Goal: Task Accomplishment & Management: Manage account settings

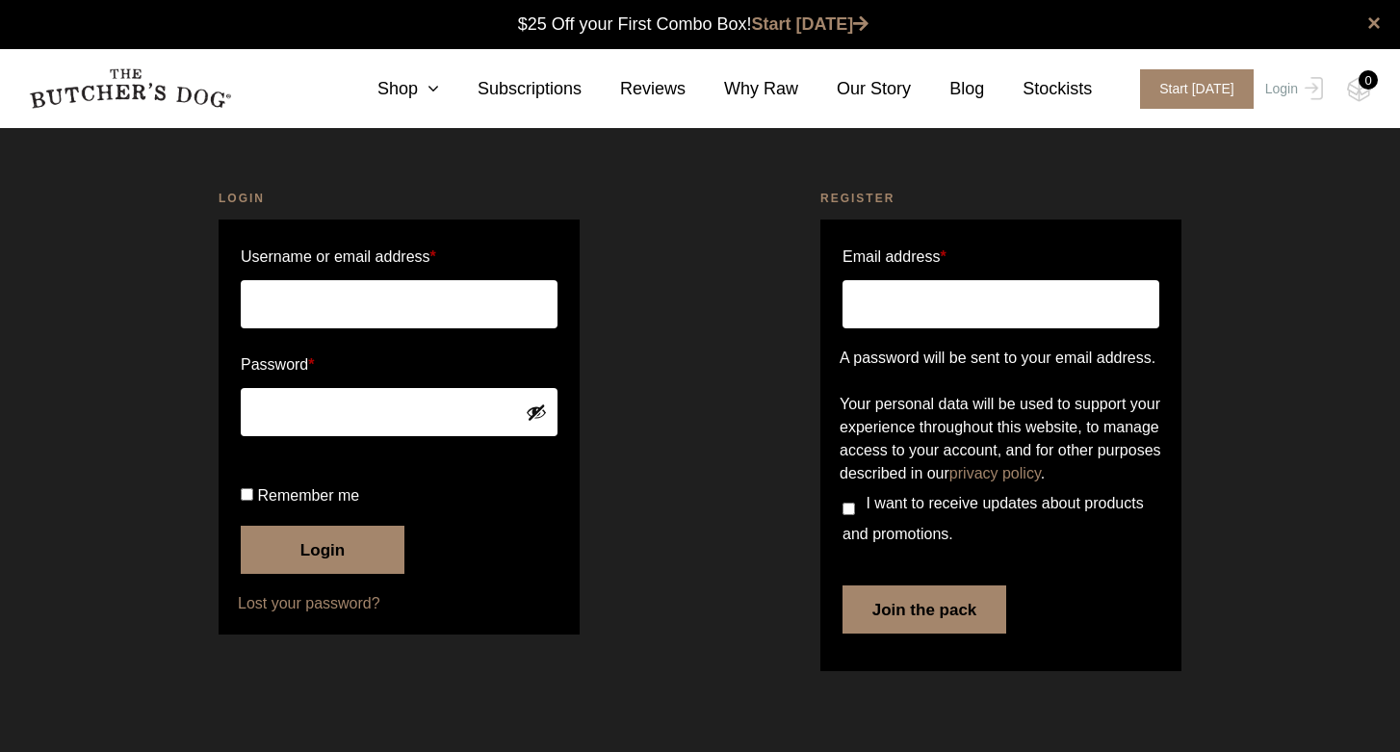
click at [304, 280] on input "Username or email address *" at bounding box center [399, 304] width 317 height 48
type input "[EMAIL_ADDRESS][DOMAIN_NAME]"
click at [319, 615] on link "Lost your password?" at bounding box center [399, 603] width 323 height 23
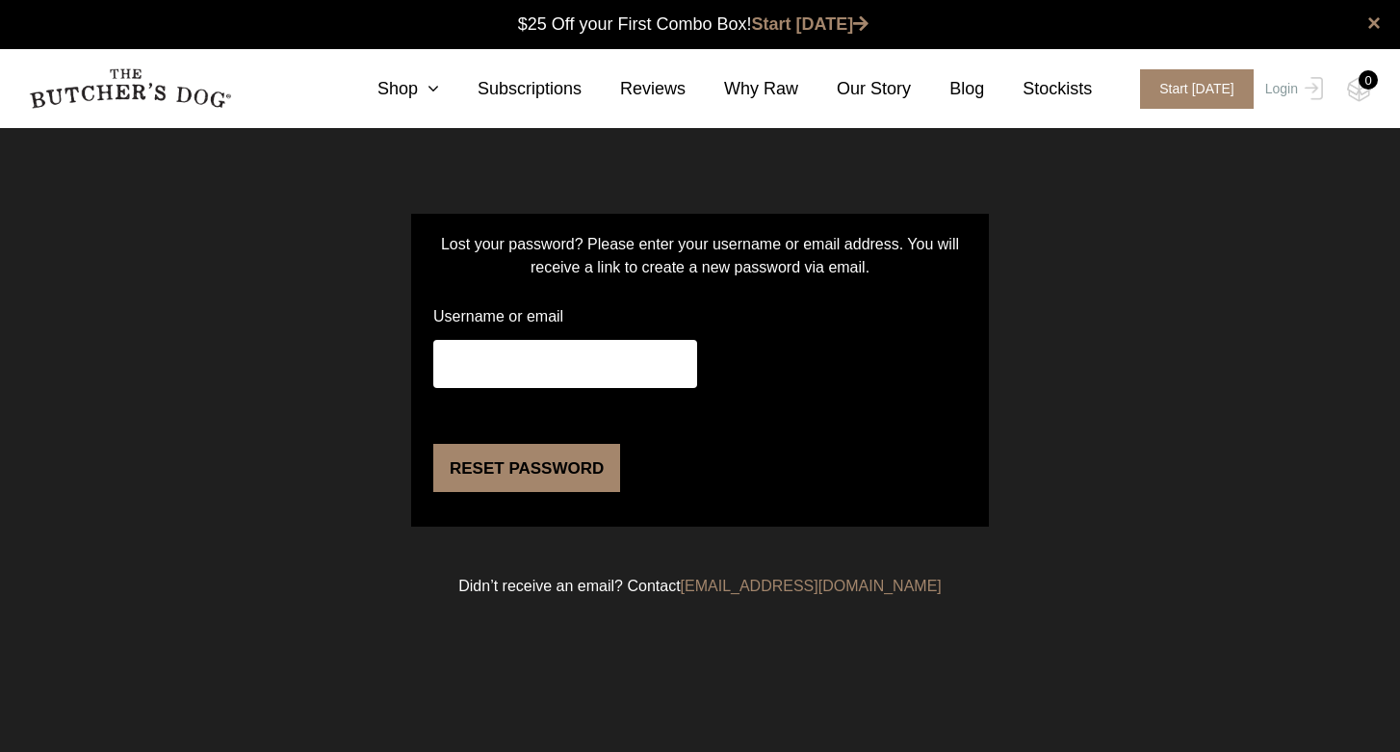
click at [527, 338] on p "Username or email" at bounding box center [565, 344] width 270 height 90
click at [507, 360] on input "Username or email" at bounding box center [565, 364] width 264 height 48
type input "[EMAIL_ADDRESS][DOMAIN_NAME]"
click at [502, 492] on button "Reset password" at bounding box center [526, 468] width 187 height 48
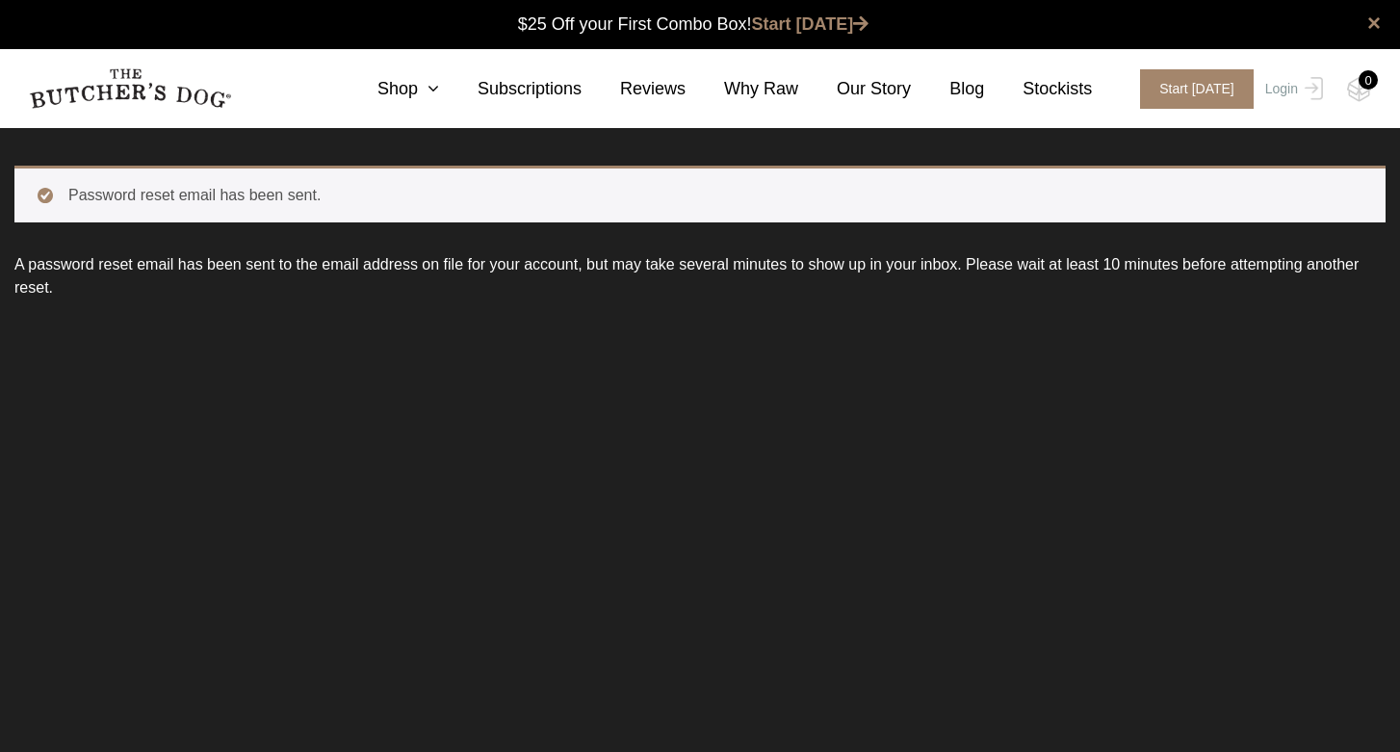
click at [116, 80] on img at bounding box center [130, 88] width 202 height 40
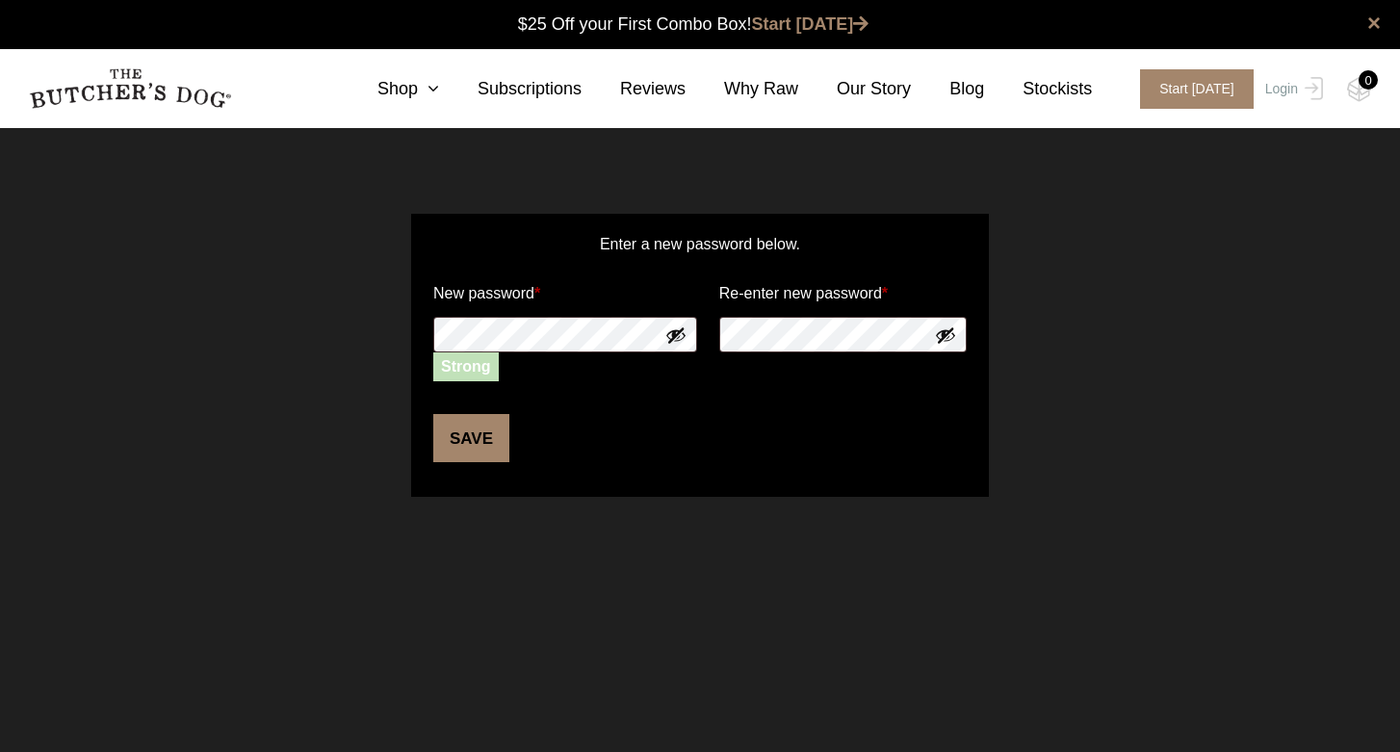
click at [478, 439] on button "Save" at bounding box center [471, 438] width 76 height 48
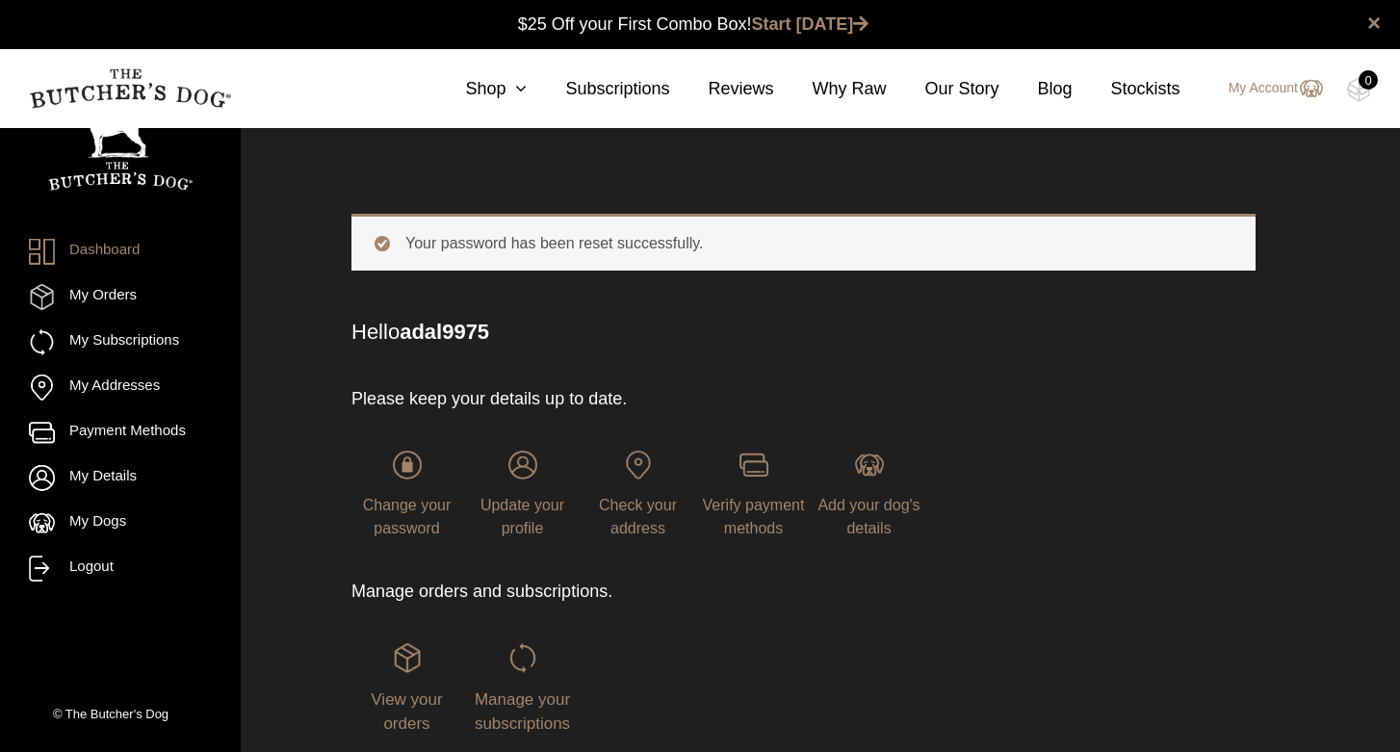
scroll to position [1, 0]
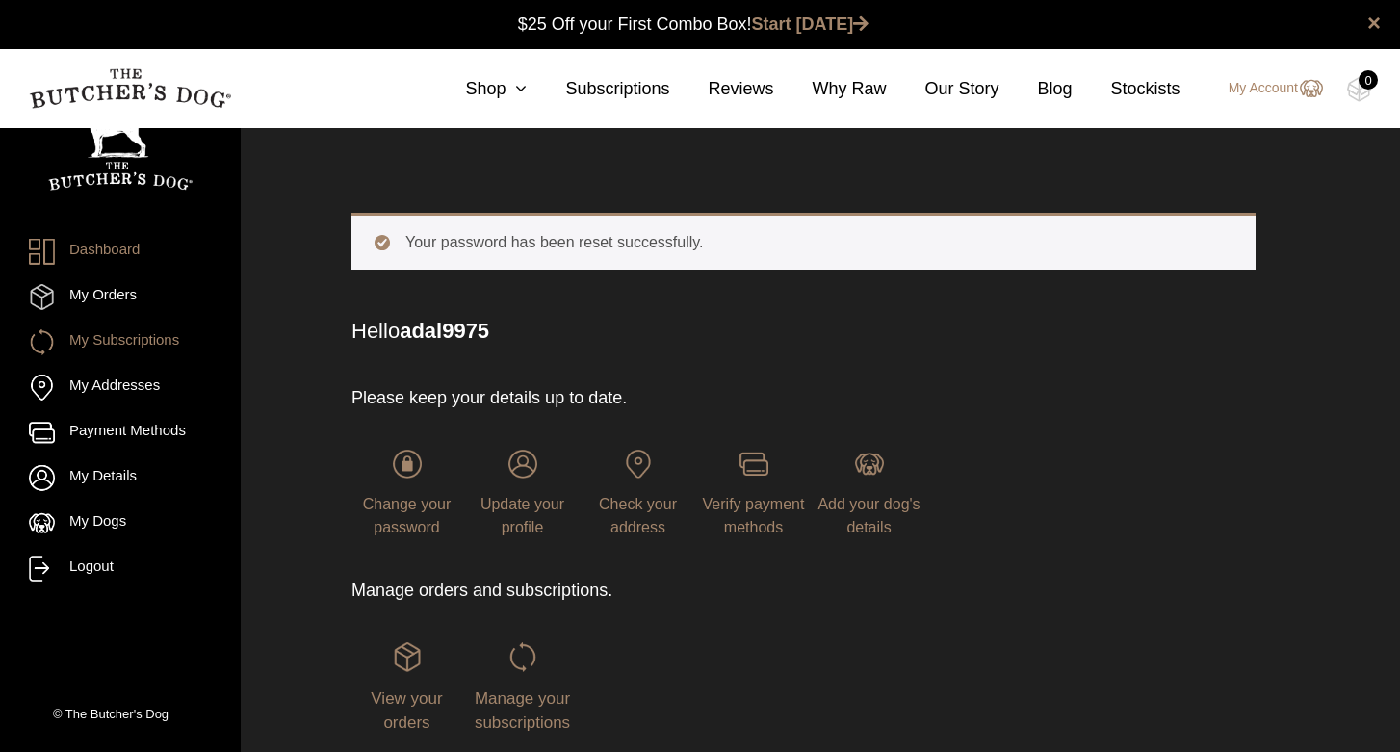
click at [153, 347] on link "My Subscriptions" at bounding box center [120, 342] width 183 height 26
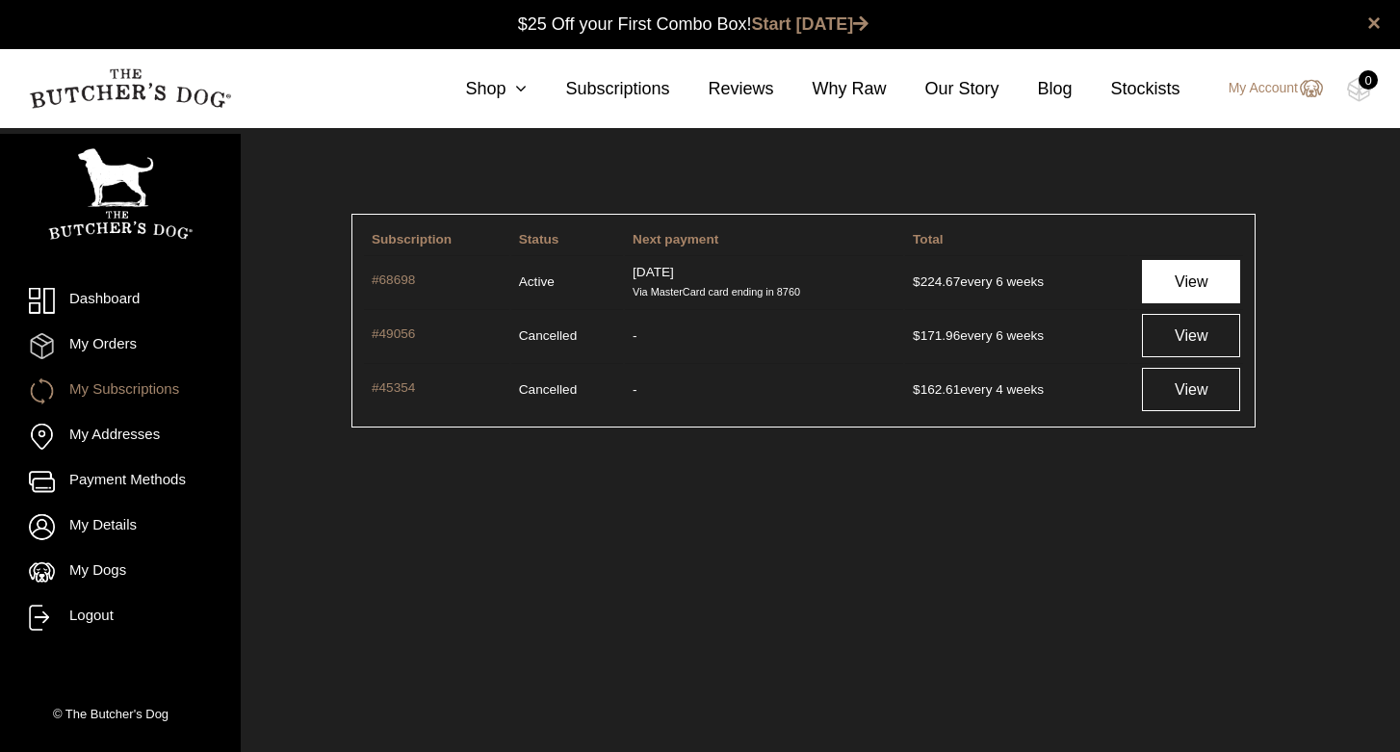
click at [1202, 277] on link "View" at bounding box center [1191, 281] width 98 height 43
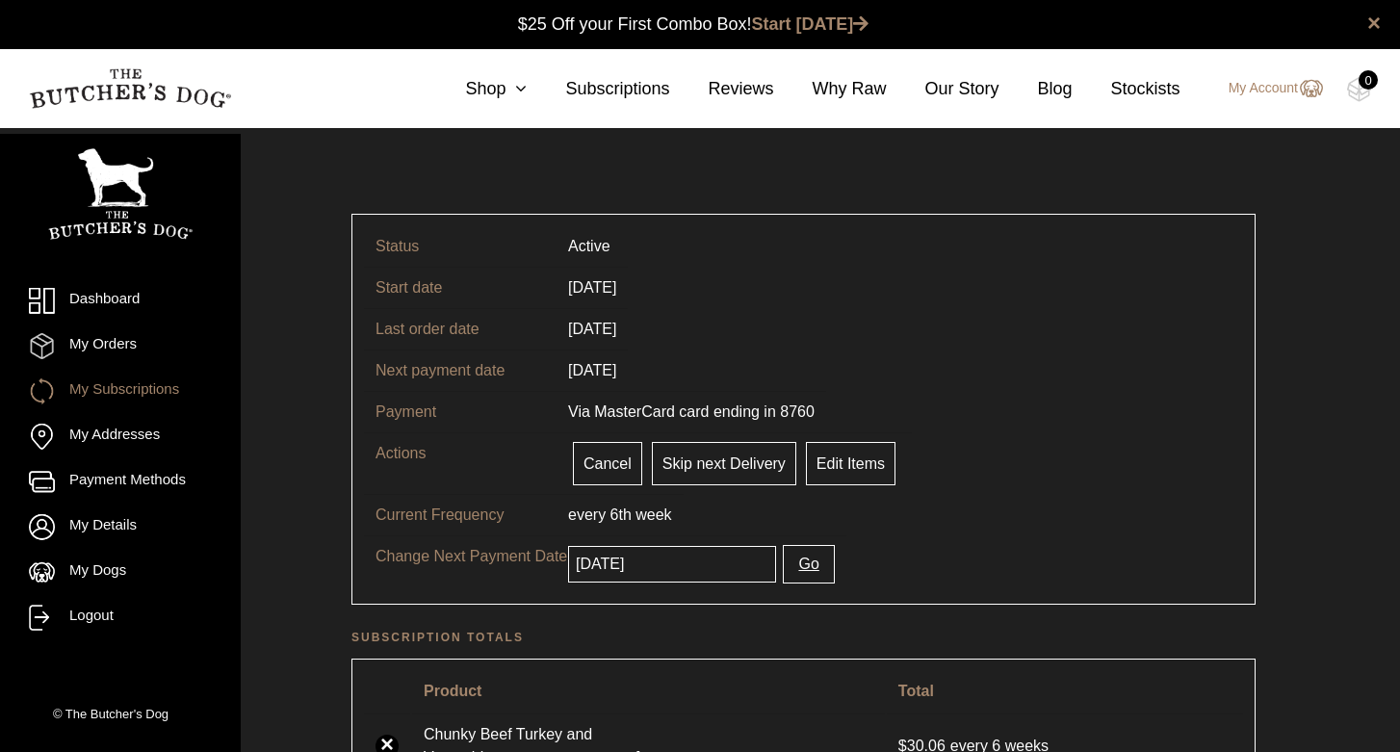
click at [114, 406] on ul "Dashboard My Orders My Subscriptions My Addresses Payment Methods My Details My…" at bounding box center [120, 459] width 183 height 343
click at [115, 399] on link "My Subscriptions" at bounding box center [120, 391] width 183 height 26
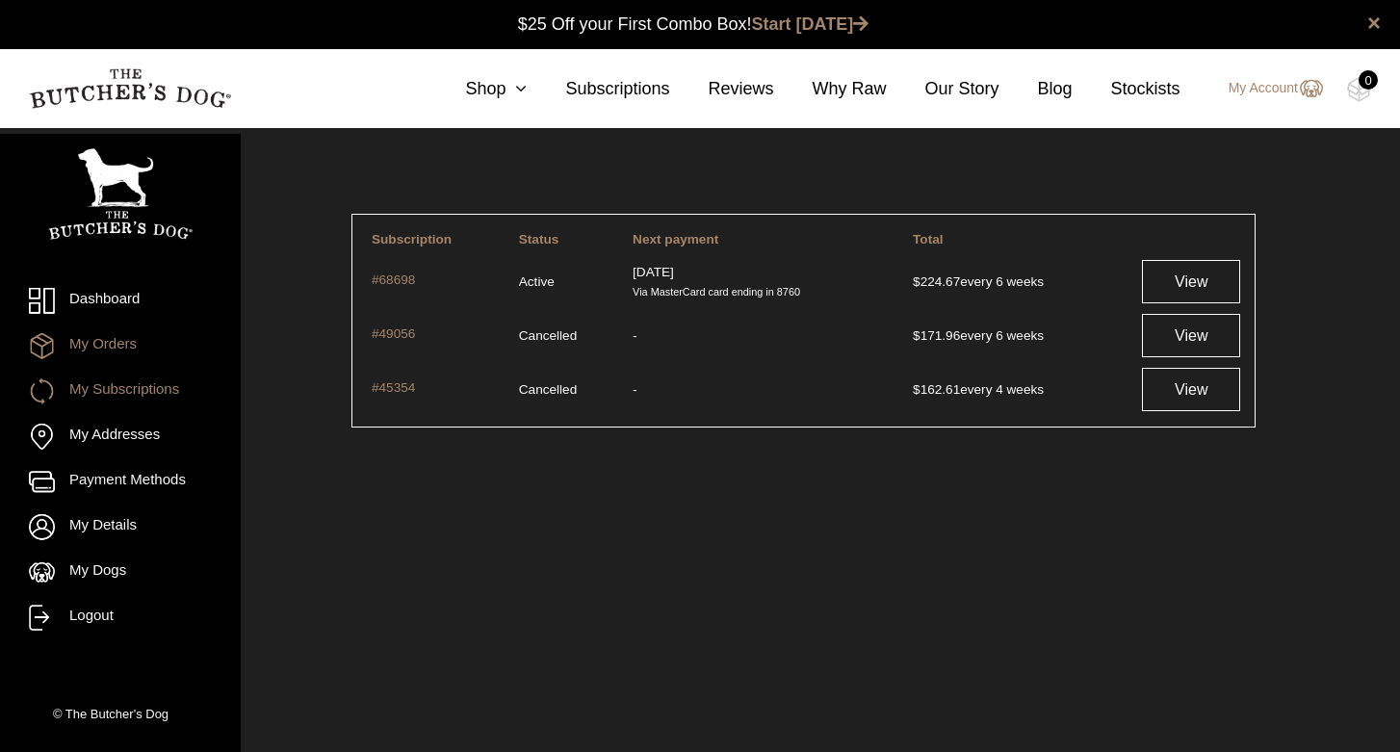
click at [117, 346] on link "My Orders" at bounding box center [120, 346] width 183 height 26
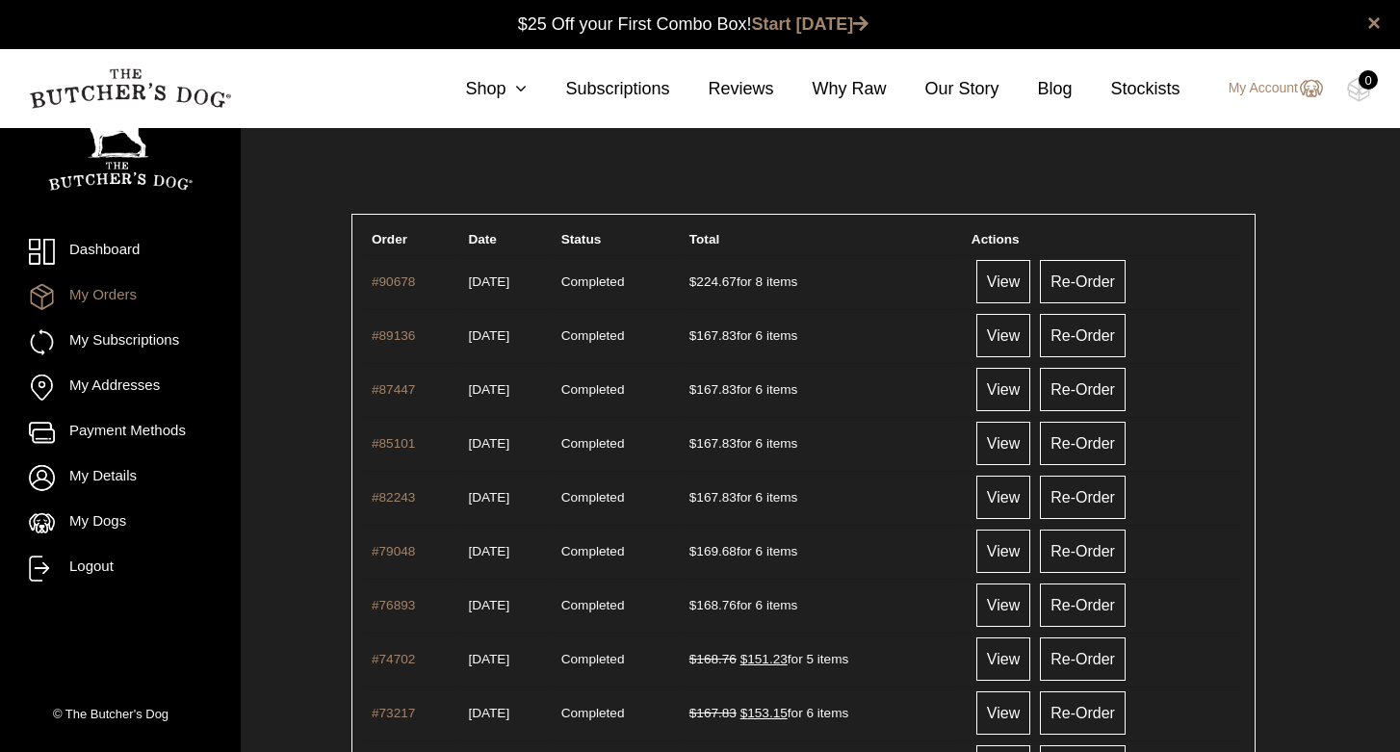
scroll to position [1, 0]
click at [126, 350] on link "My Subscriptions" at bounding box center [120, 342] width 183 height 26
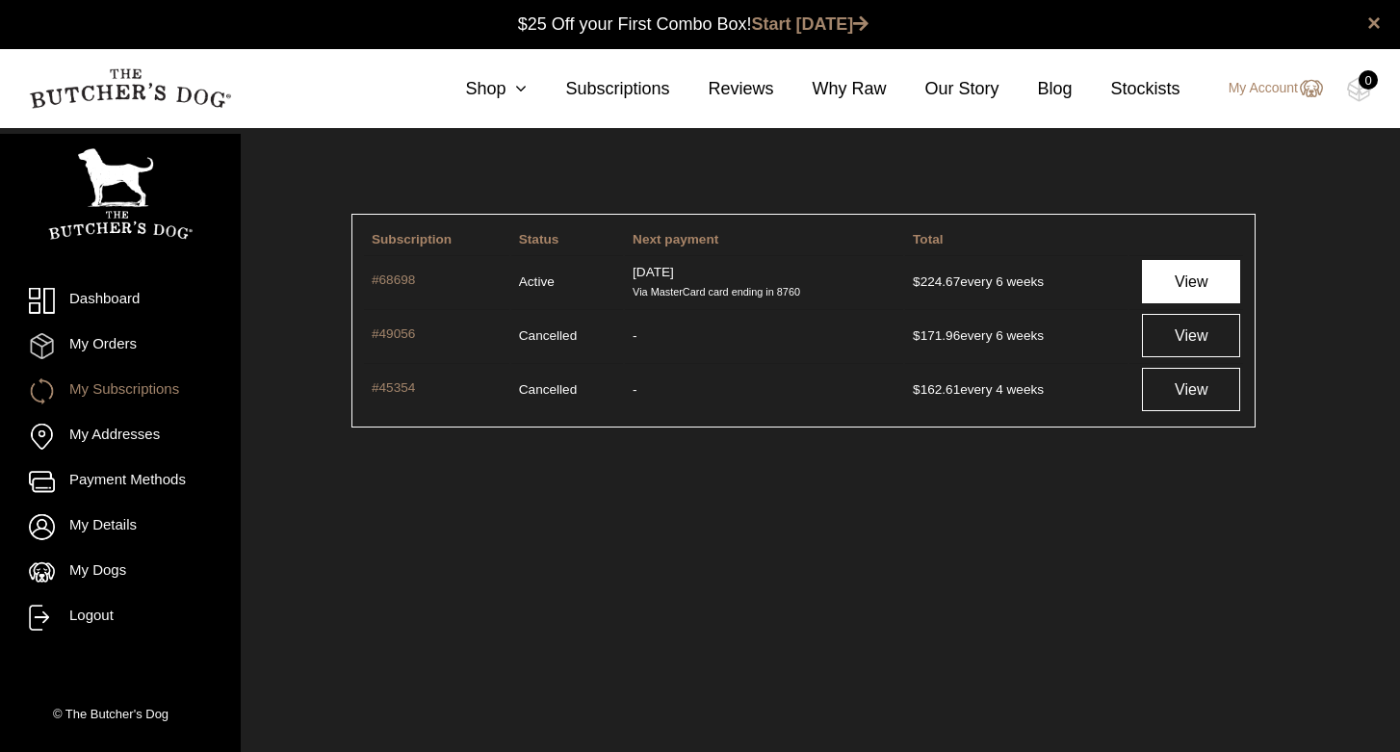
click at [1182, 277] on link "View" at bounding box center [1191, 281] width 98 height 43
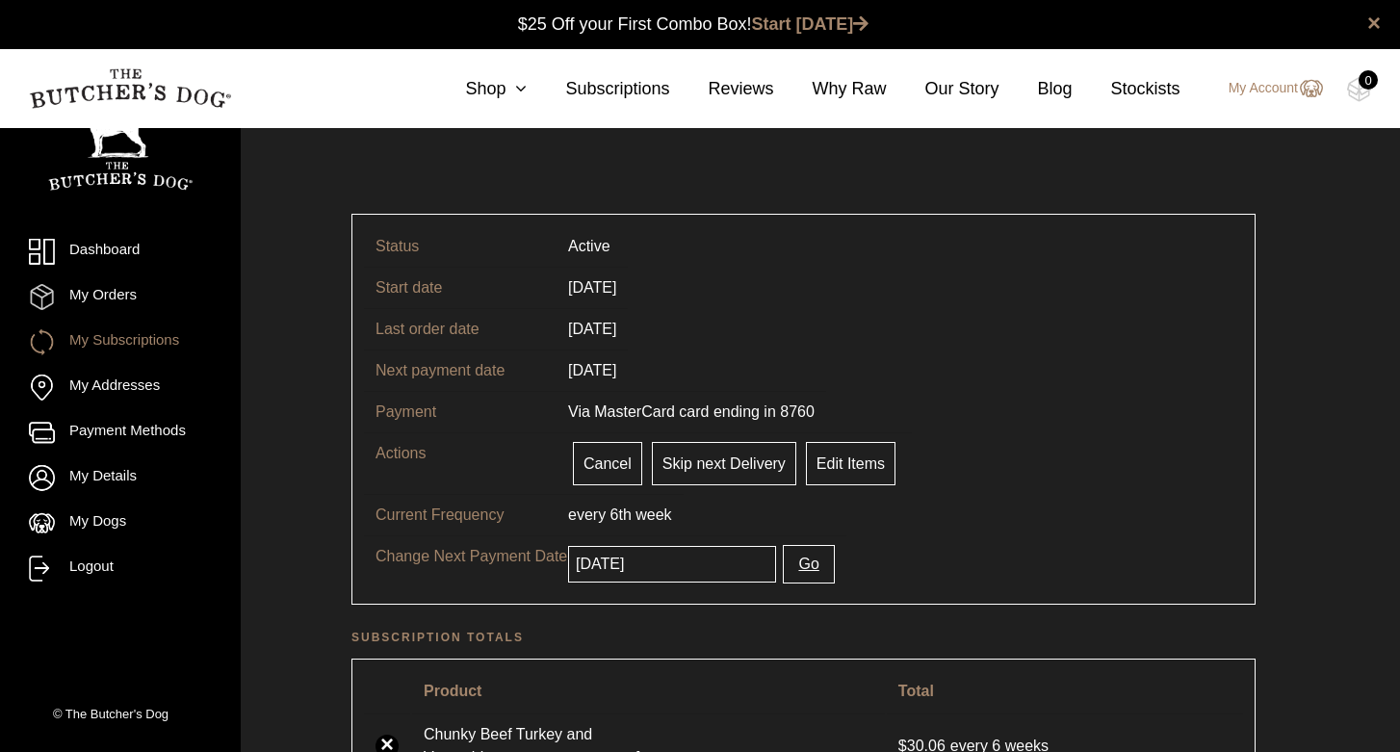
scroll to position [1, 0]
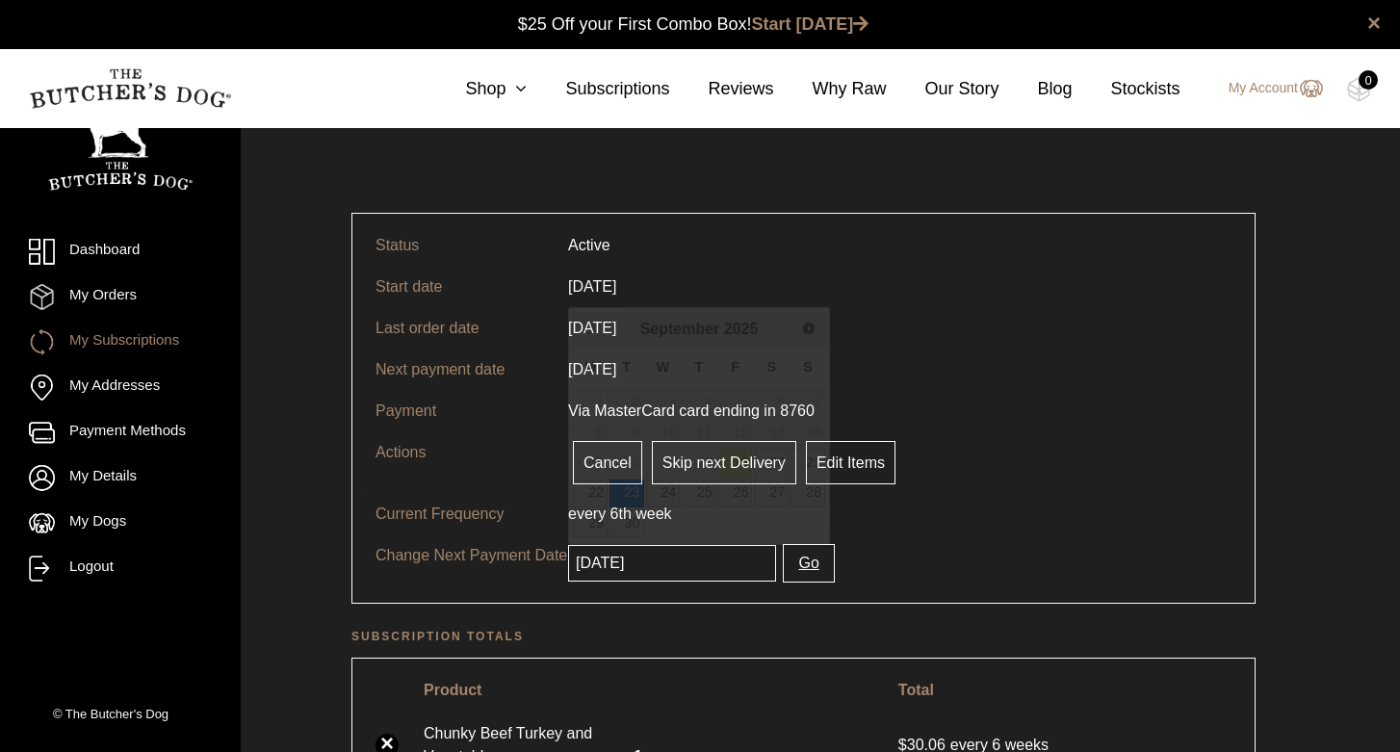
click at [628, 562] on input "[DATE]" at bounding box center [672, 563] width 208 height 37
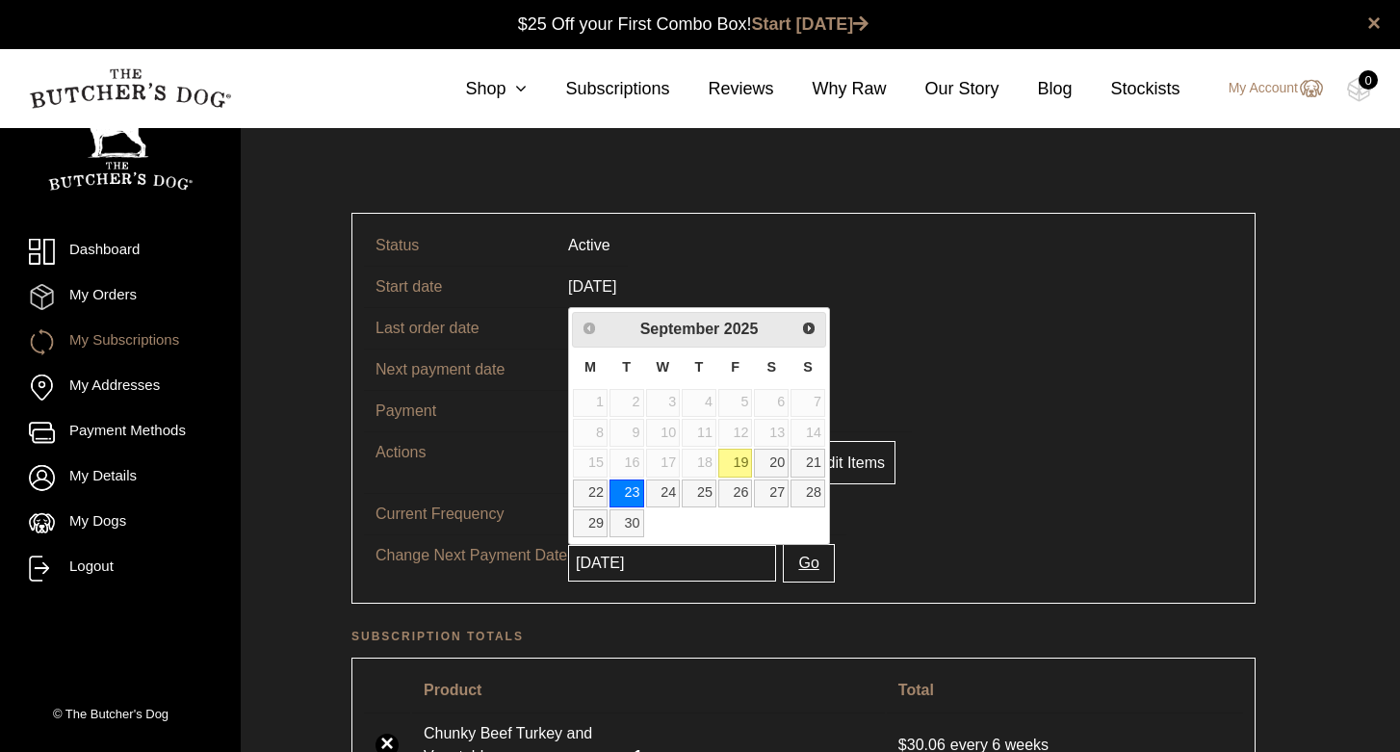
click at [734, 459] on link "19" at bounding box center [735, 463] width 35 height 28
type input "[DATE]"
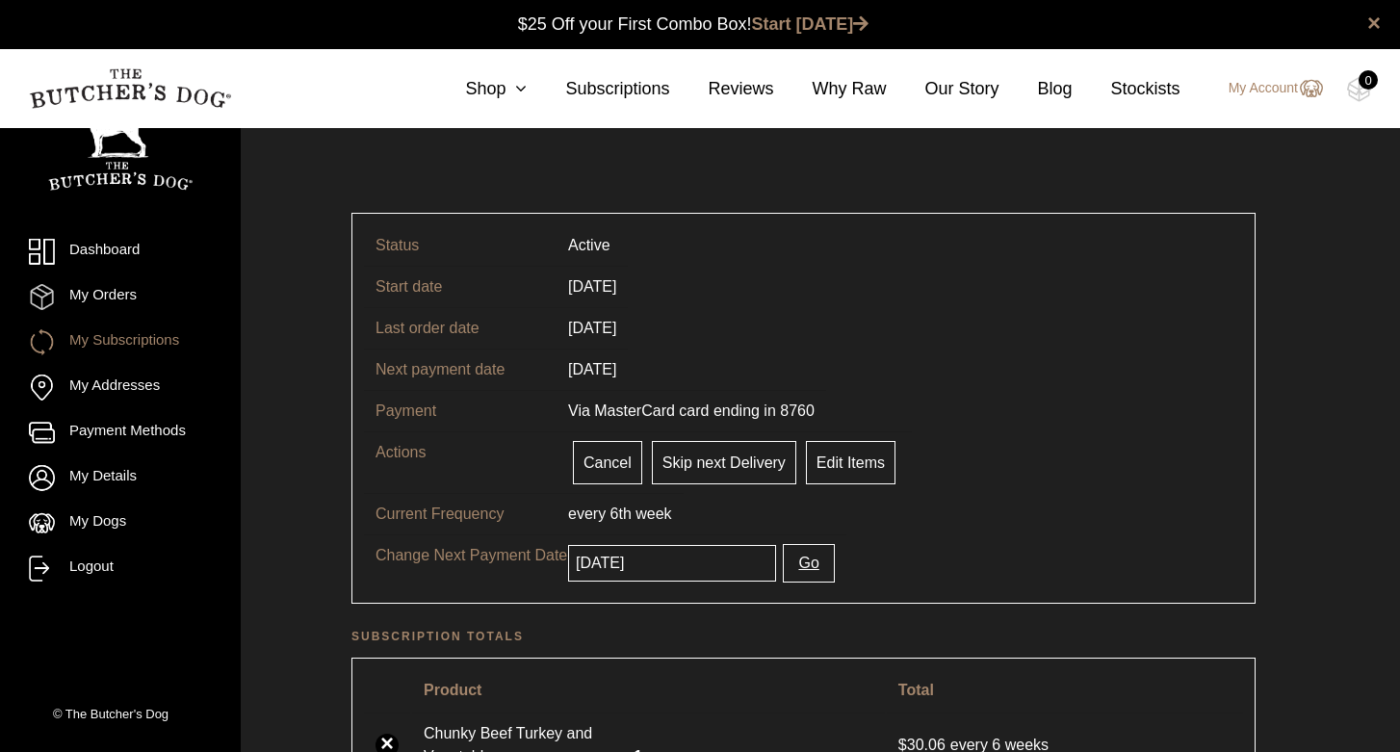
click at [783, 569] on button "Go" at bounding box center [808, 563] width 51 height 39
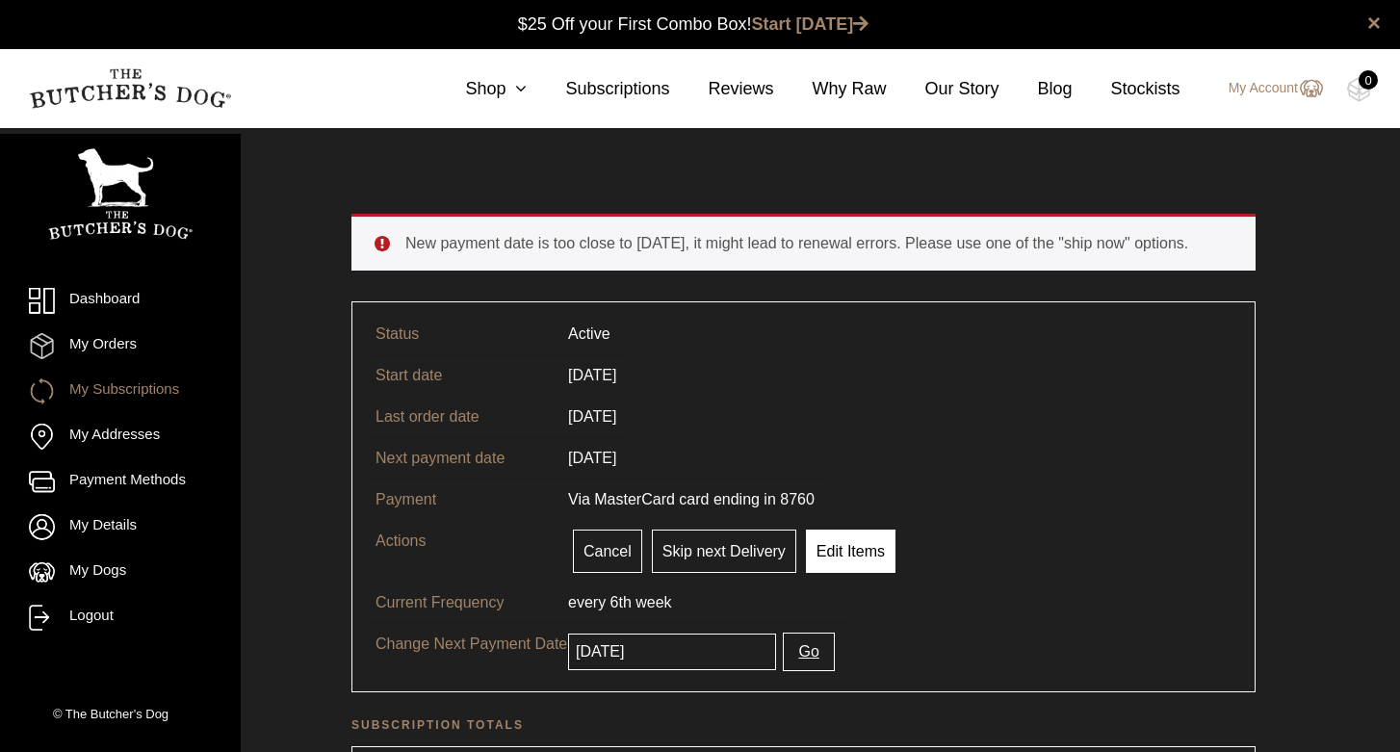
click at [855, 542] on link "Edit Items" at bounding box center [851, 551] width 90 height 43
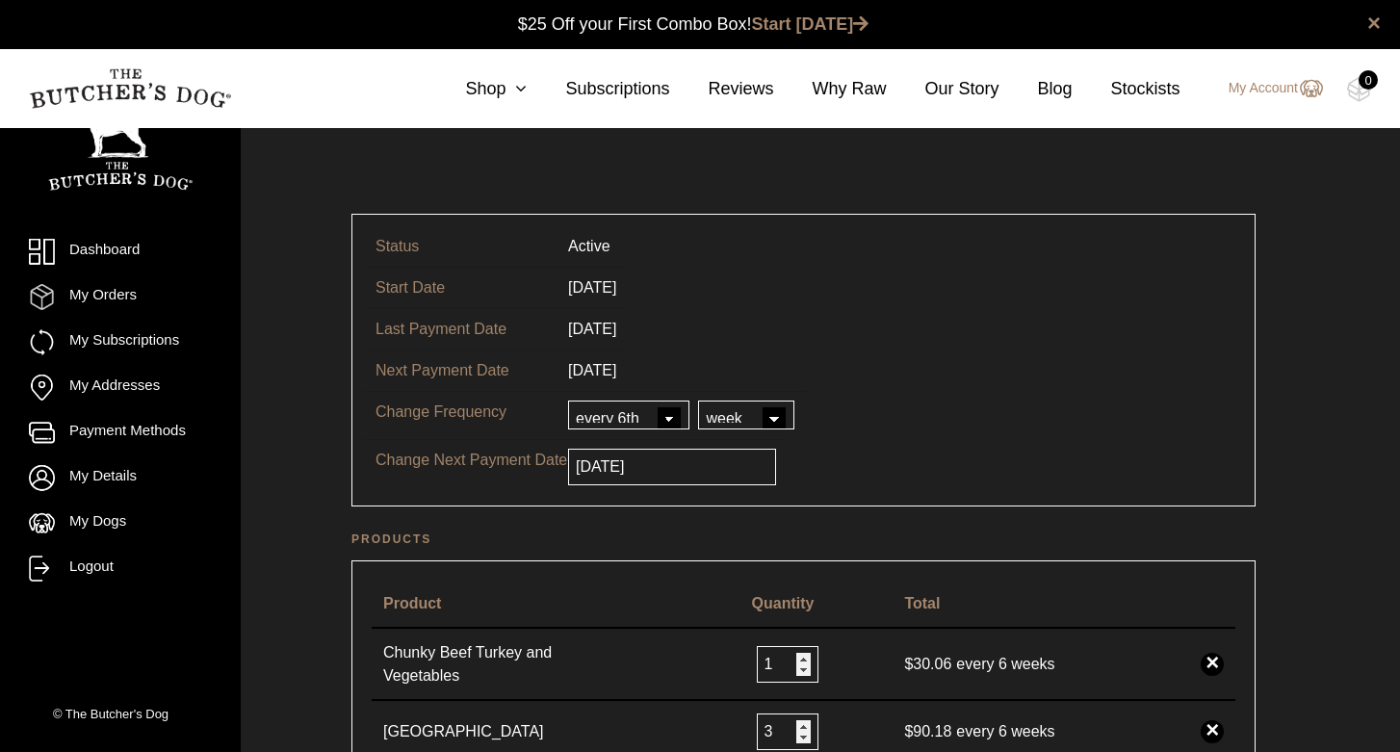
scroll to position [1, 0]
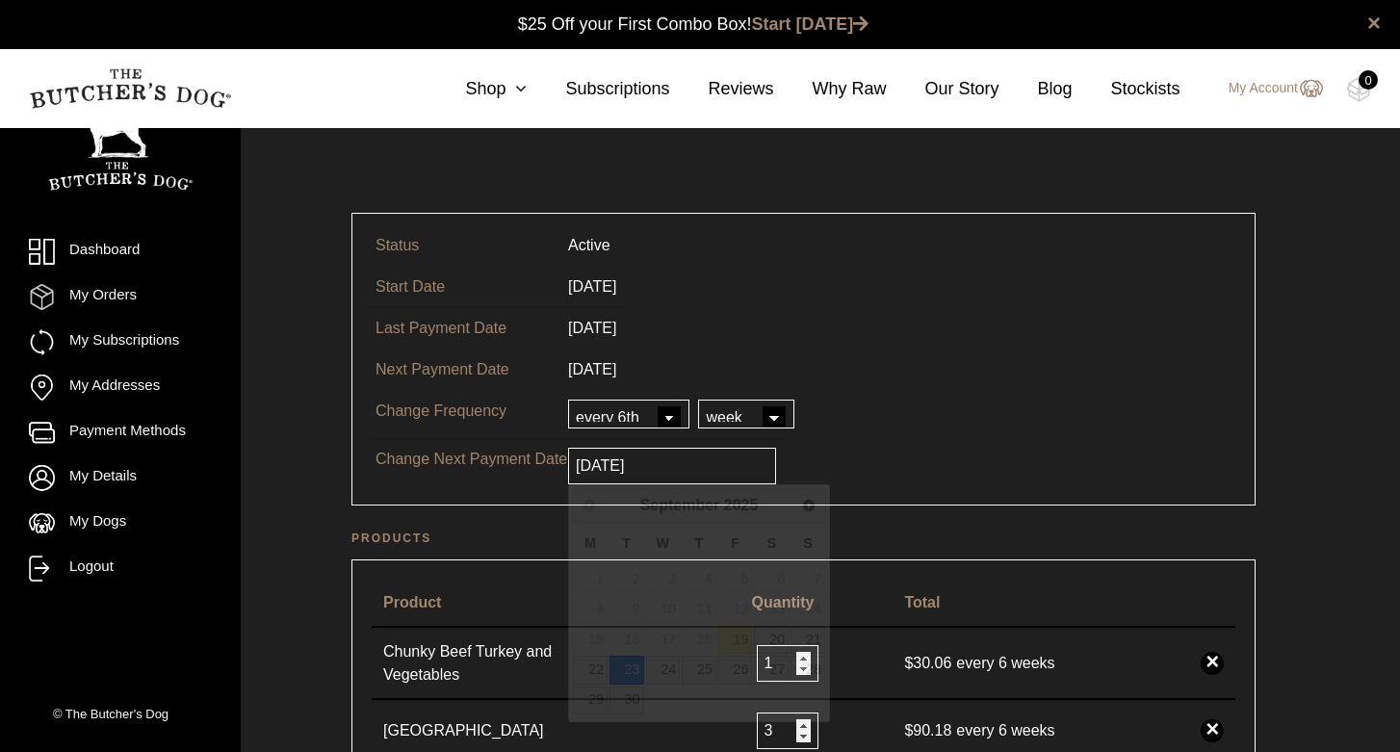
click at [610, 470] on input "[DATE]" at bounding box center [672, 466] width 208 height 37
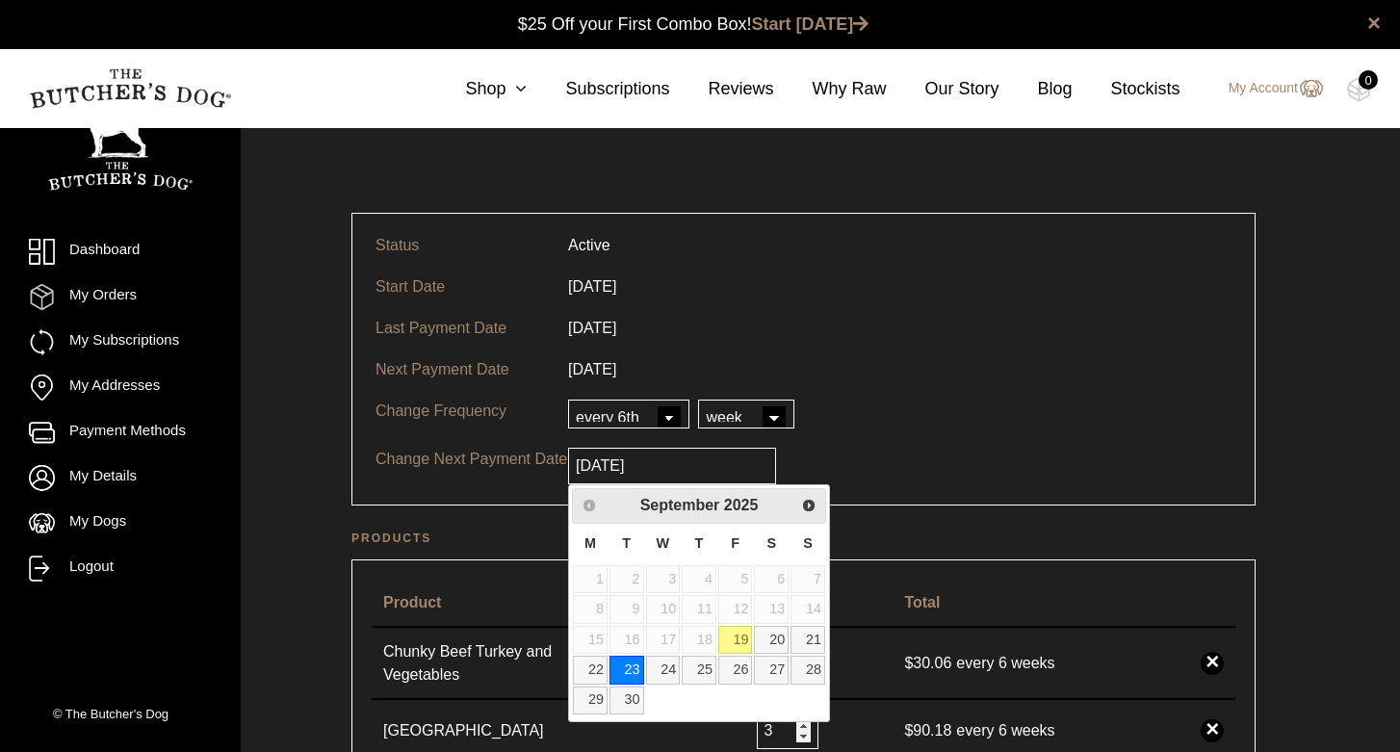
click at [744, 637] on link "19" at bounding box center [735, 640] width 35 height 28
type input "[DATE]"
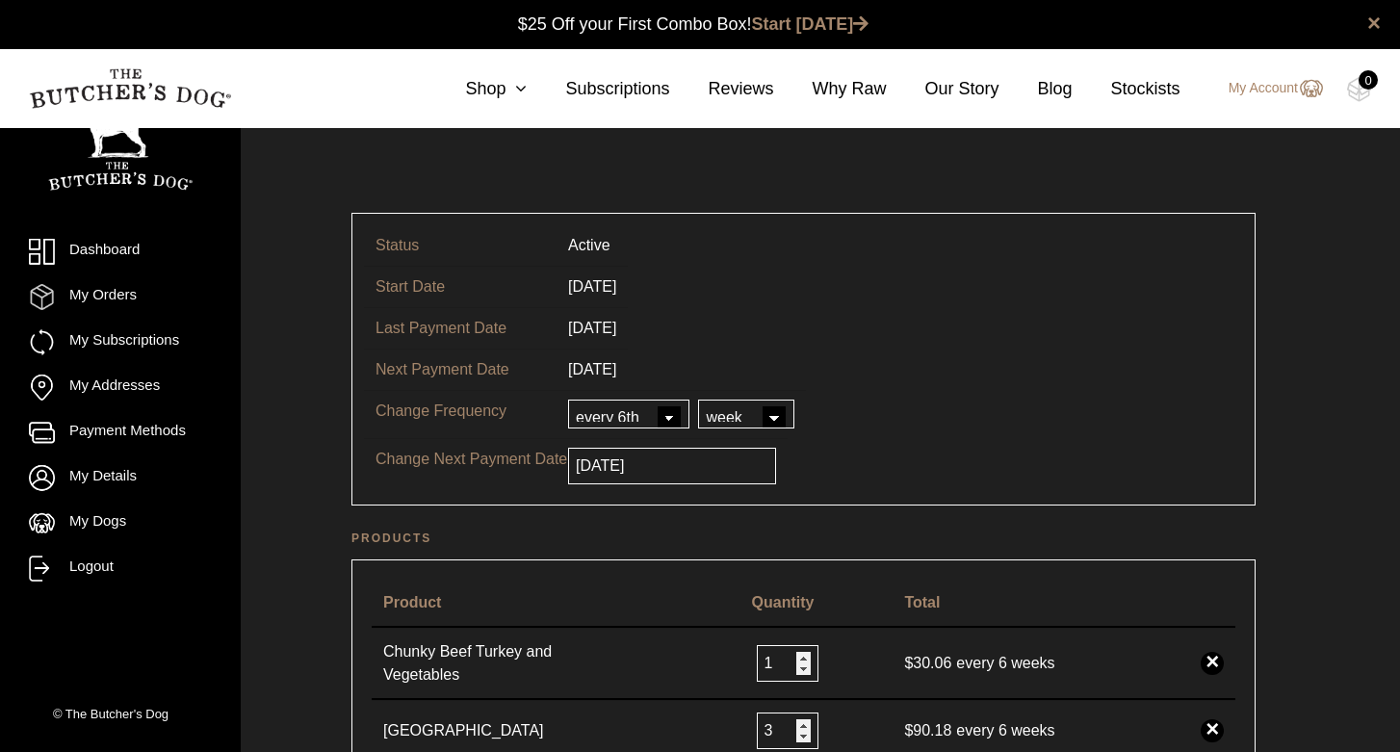
click at [650, 466] on input "2025-09-19" at bounding box center [672, 466] width 208 height 37
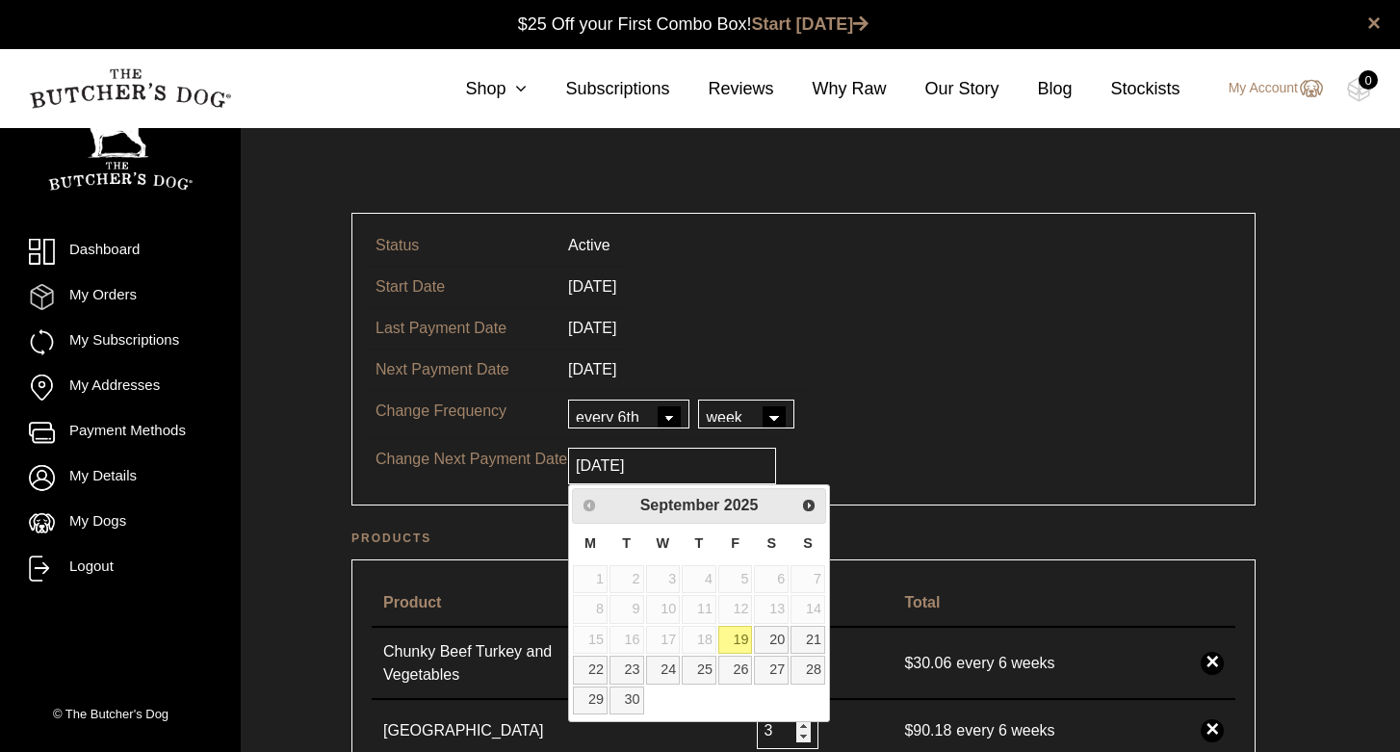
click at [733, 636] on link "19" at bounding box center [735, 640] width 35 height 28
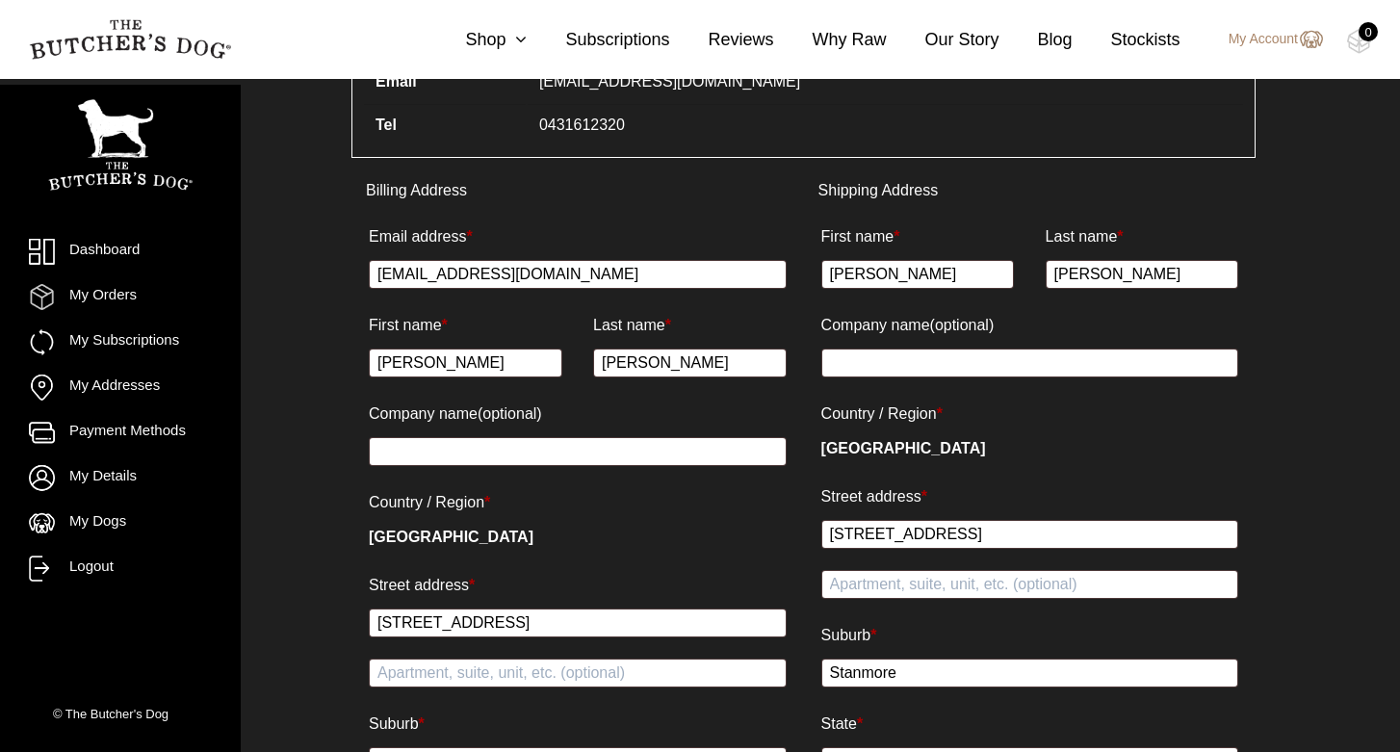
scroll to position [1516, 0]
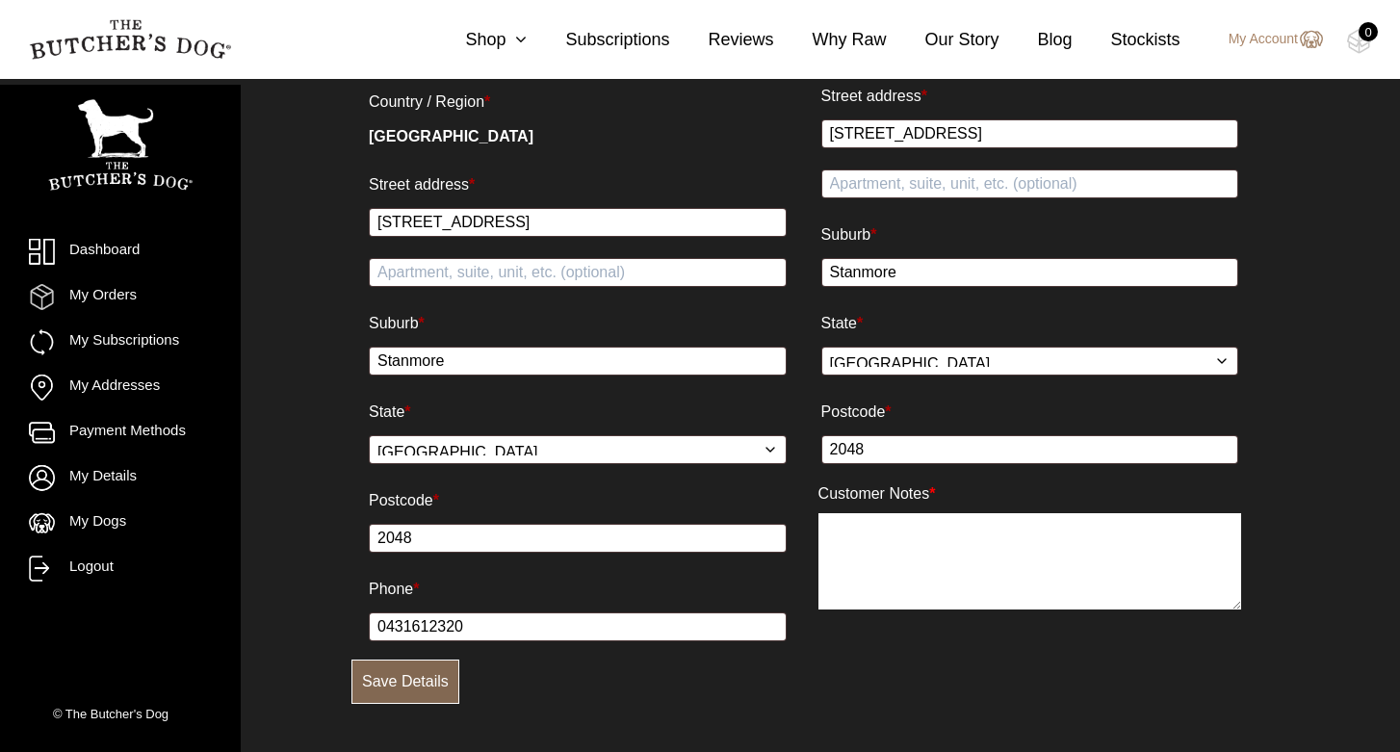
click at [402, 689] on button "Save Details" at bounding box center [405, 682] width 108 height 44
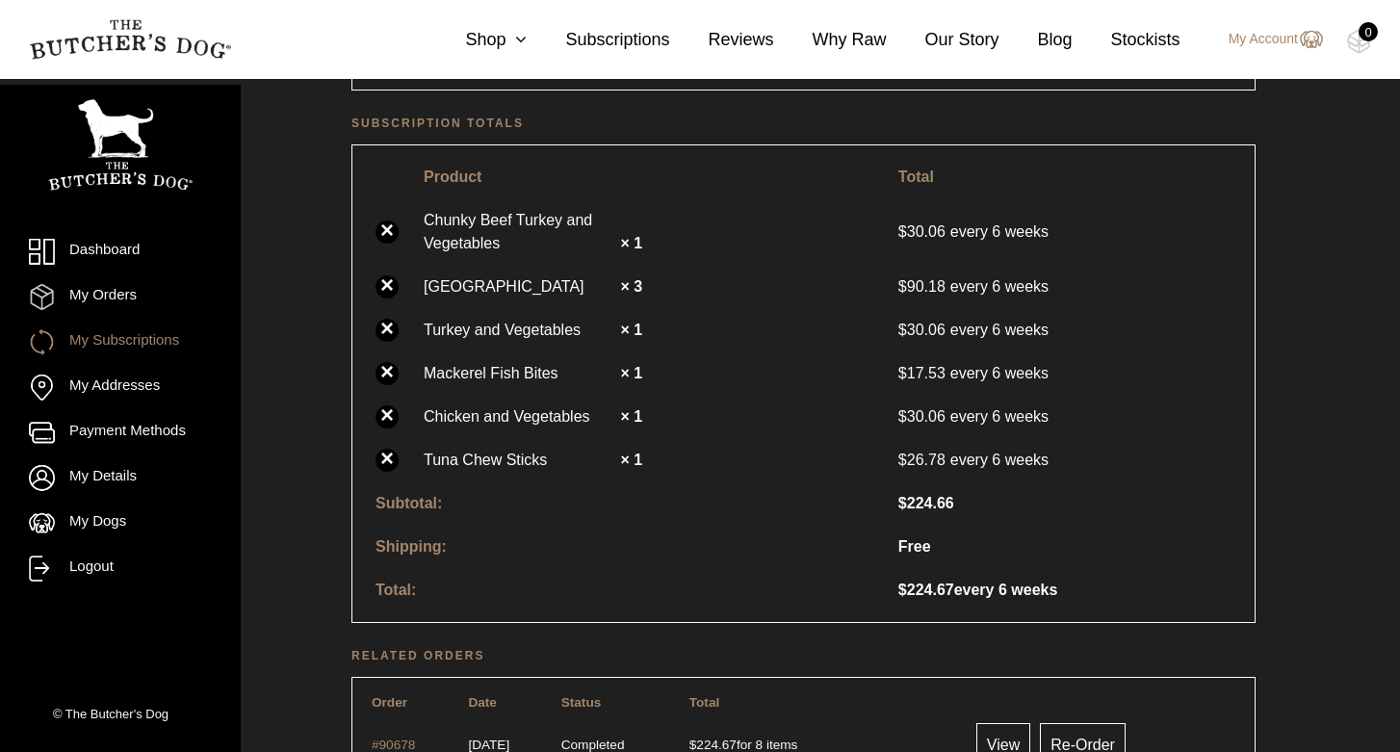
scroll to position [1463, 0]
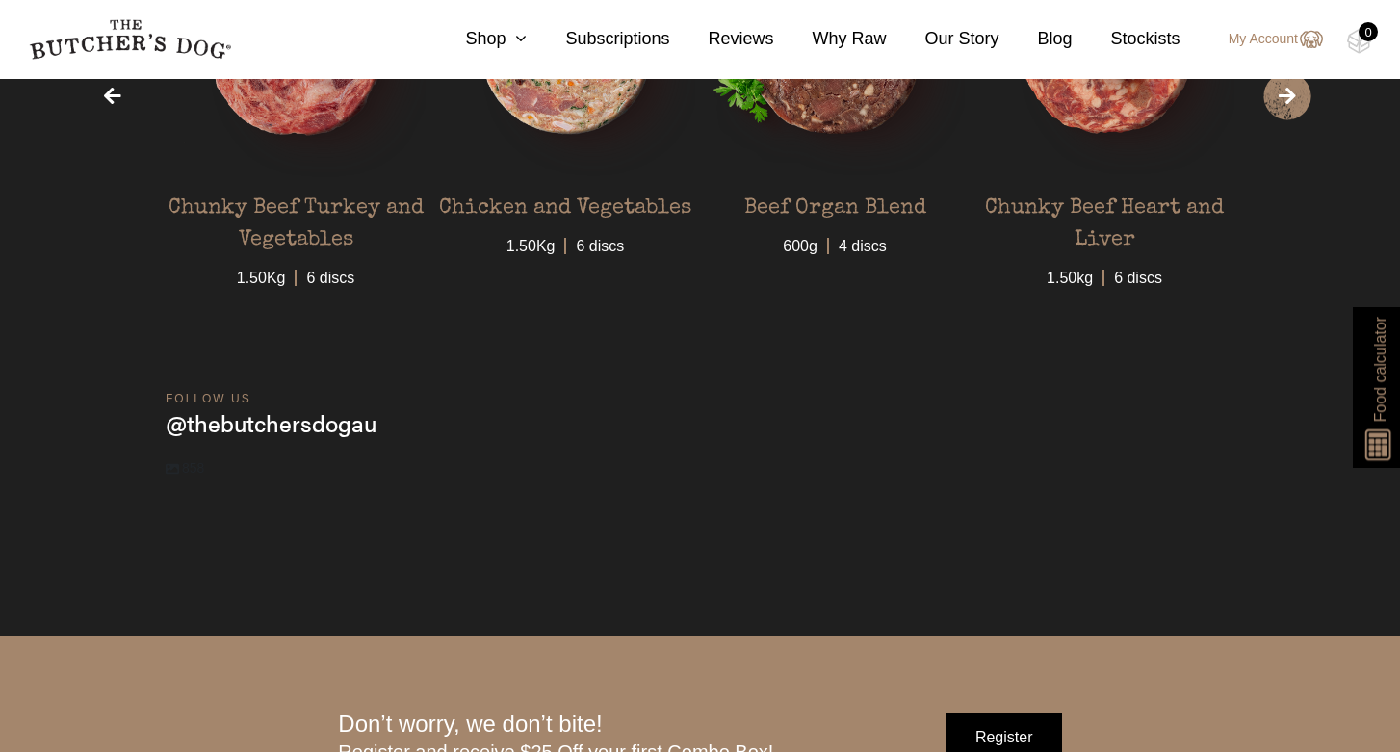
scroll to position [6033, 0]
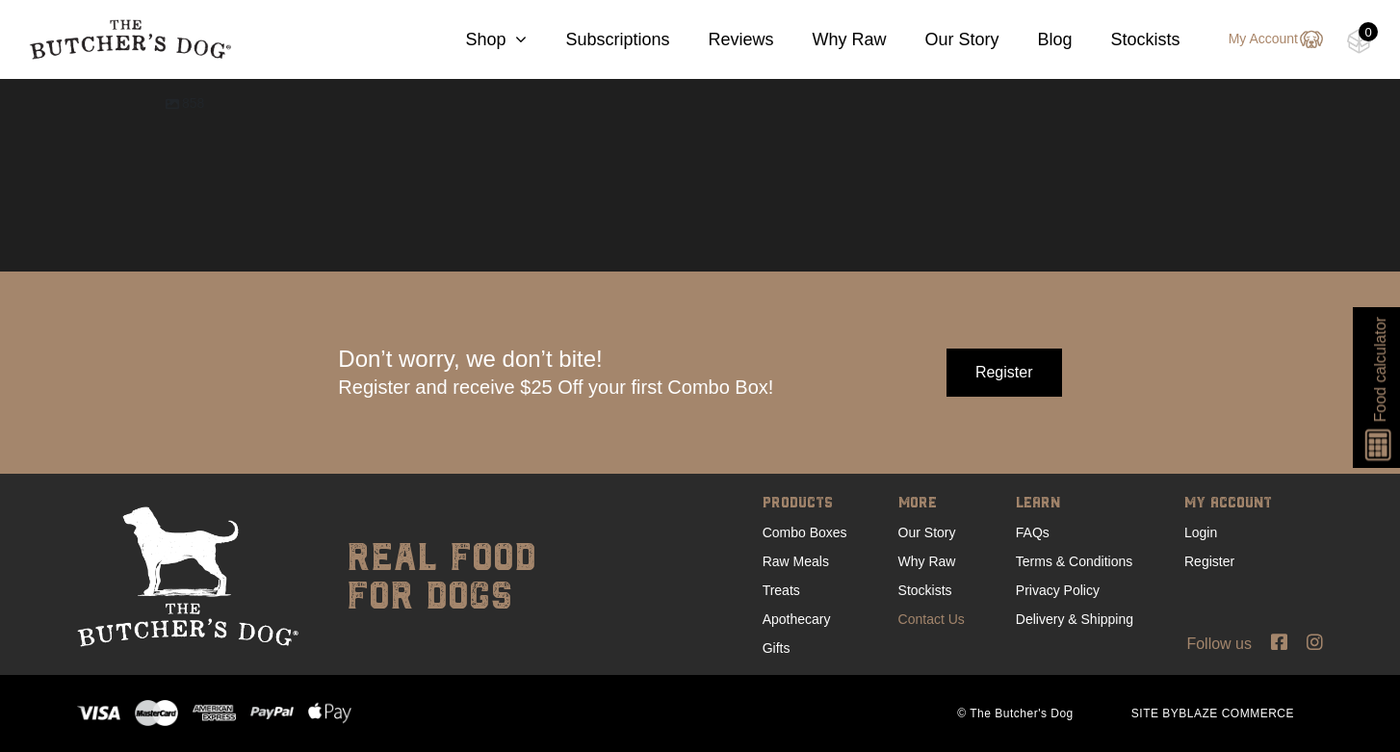
click at [919, 620] on link "Contact Us" at bounding box center [931, 619] width 66 height 15
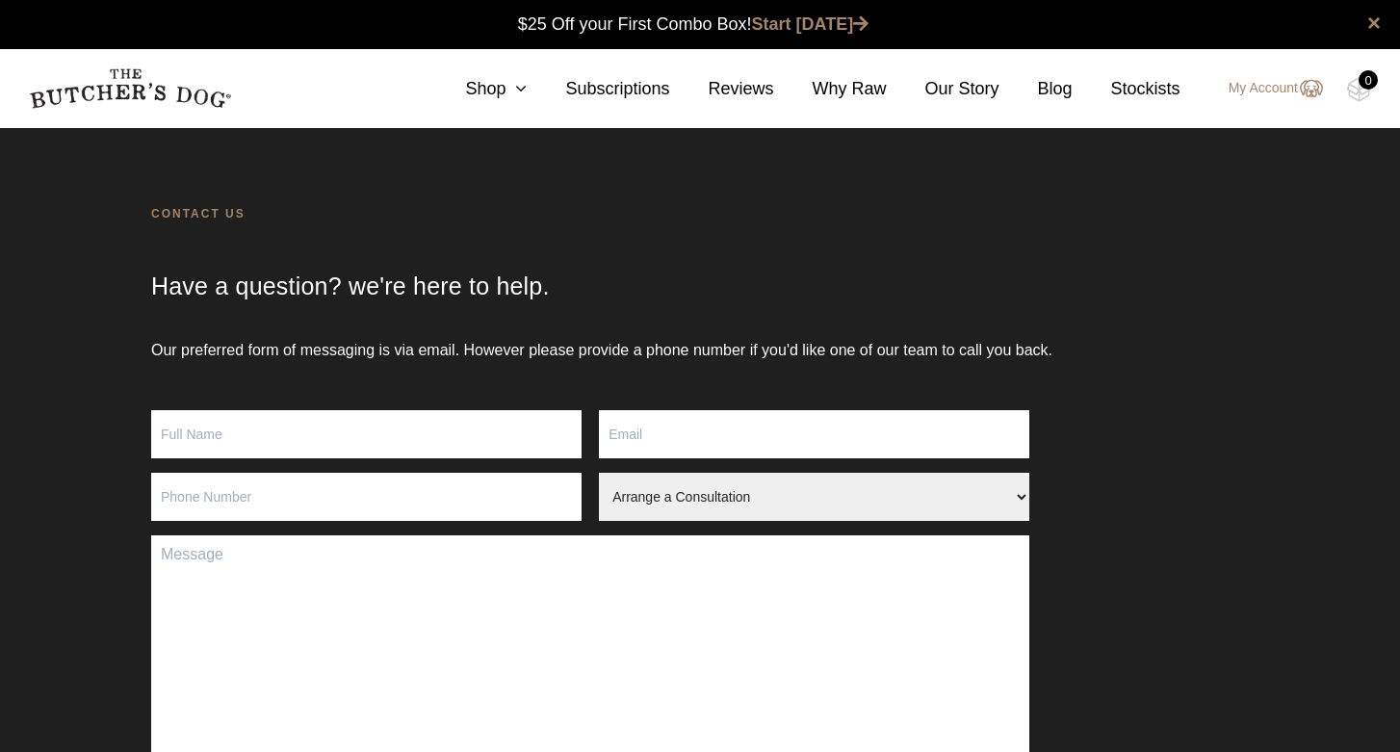
scroll to position [506, 0]
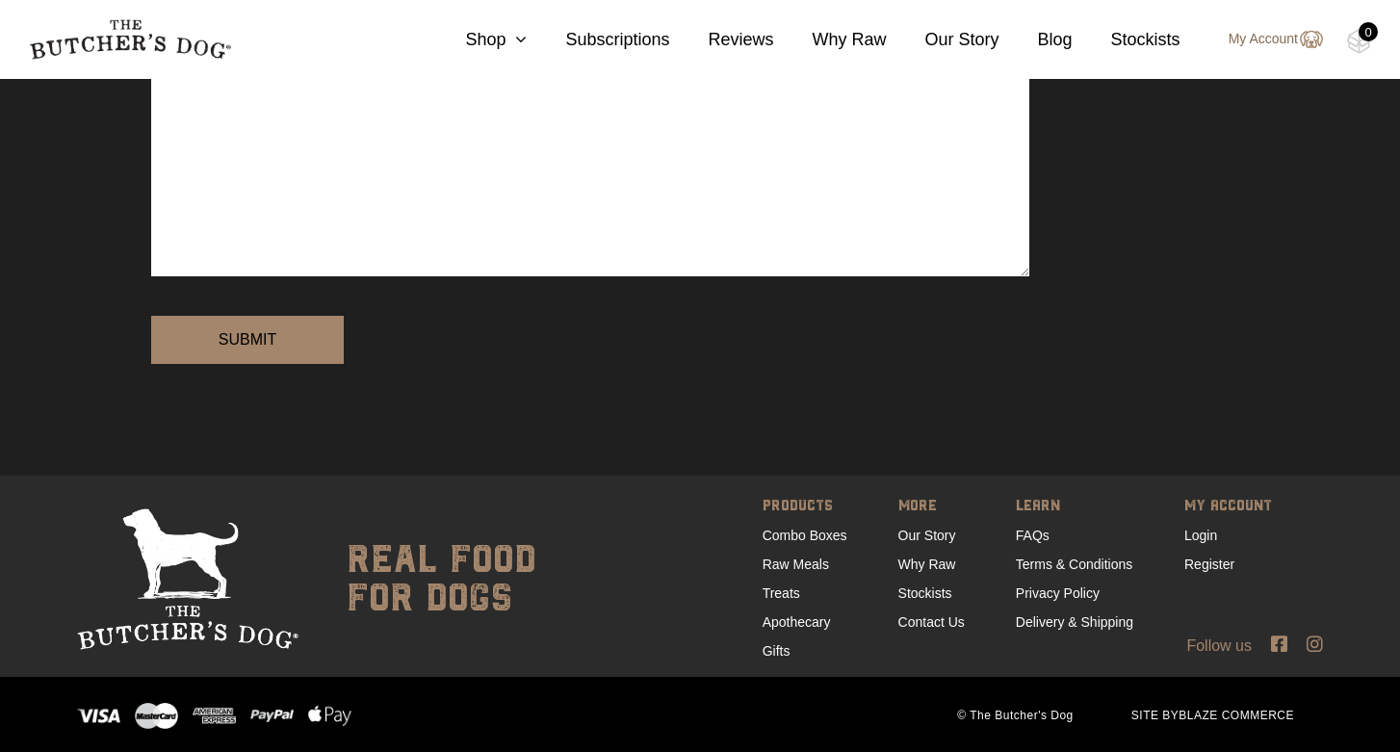
click at [1271, 36] on link "My Account" at bounding box center [1267, 39] width 114 height 23
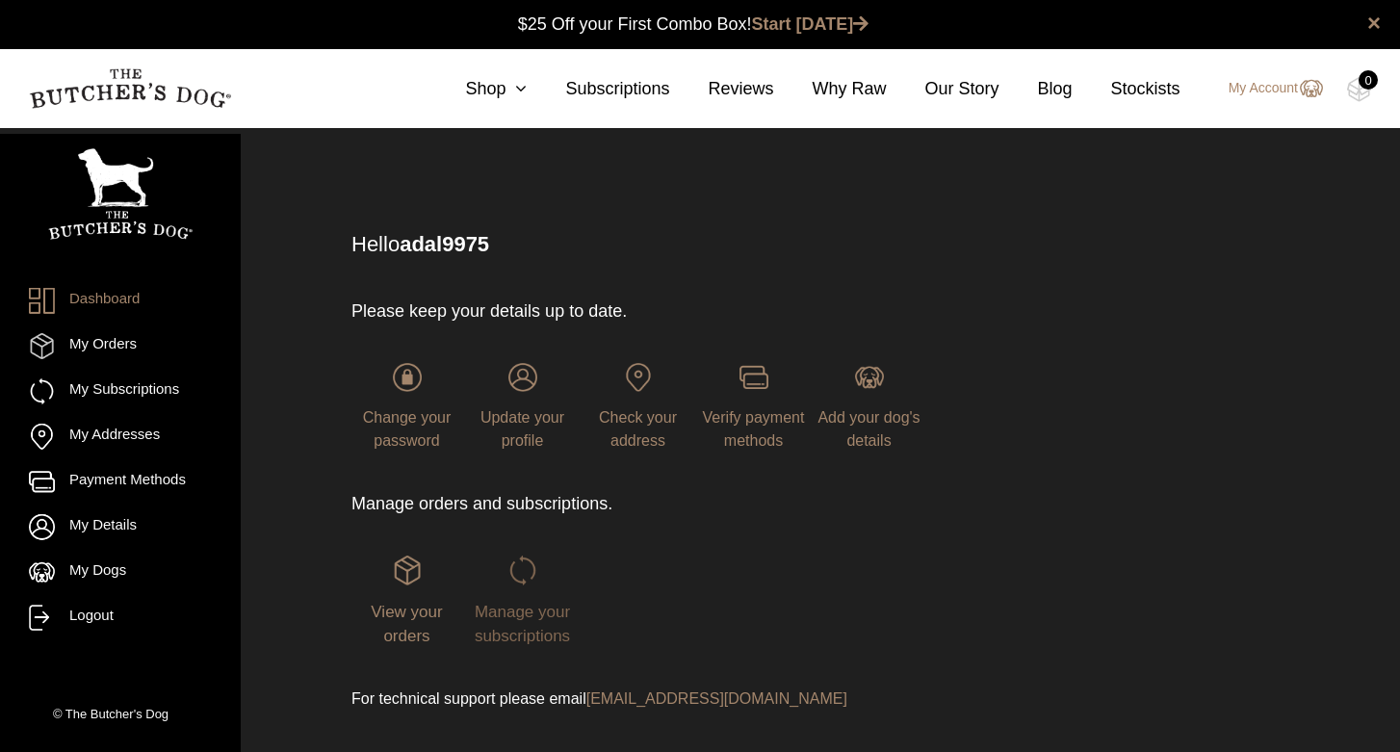
click at [515, 583] on img at bounding box center [522, 570] width 29 height 29
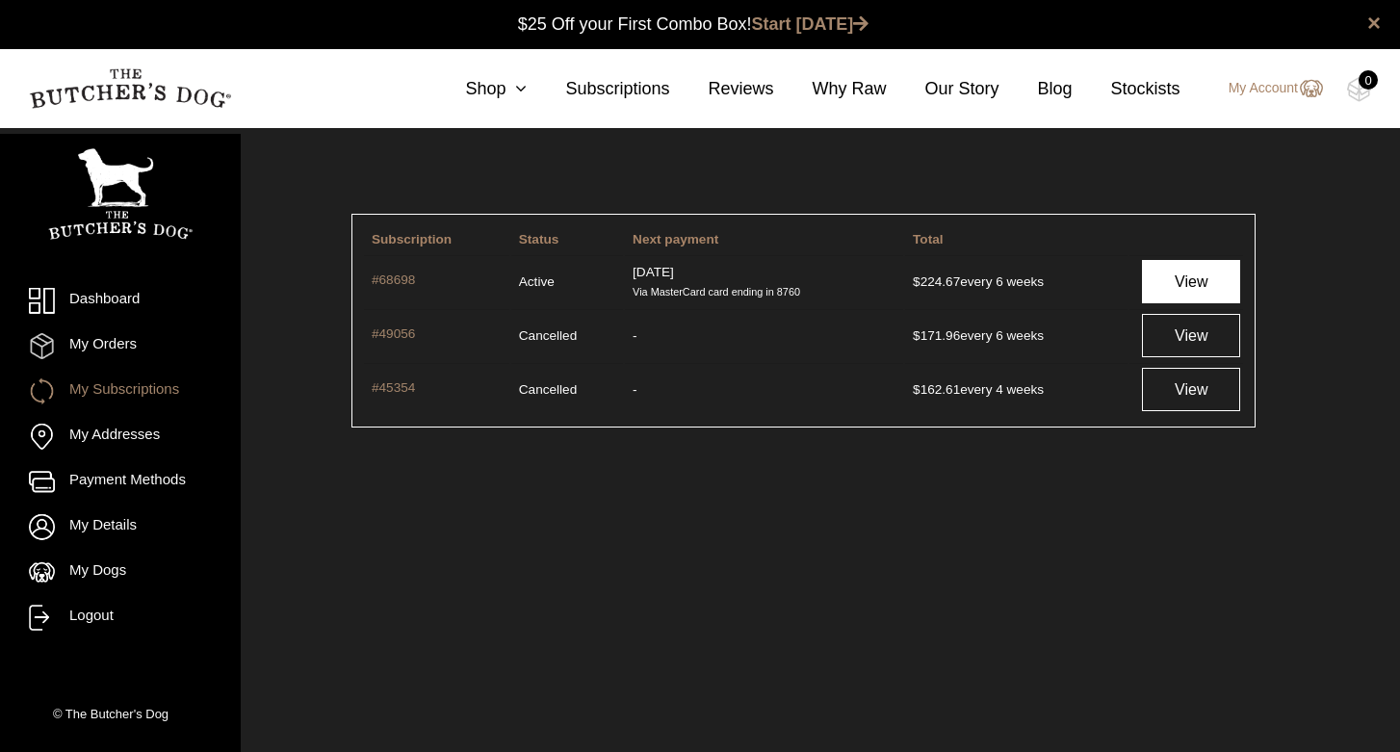
click at [1198, 284] on link "View" at bounding box center [1191, 281] width 98 height 43
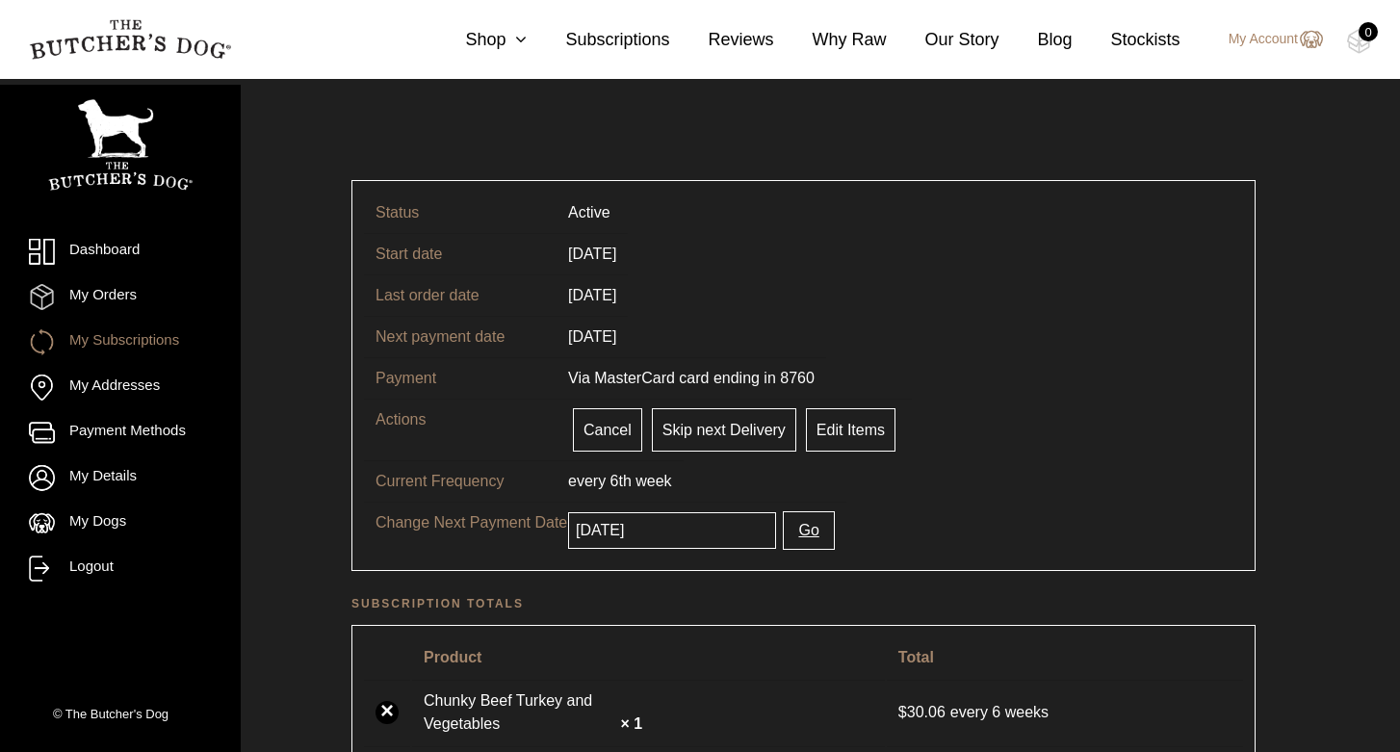
scroll to position [36, 0]
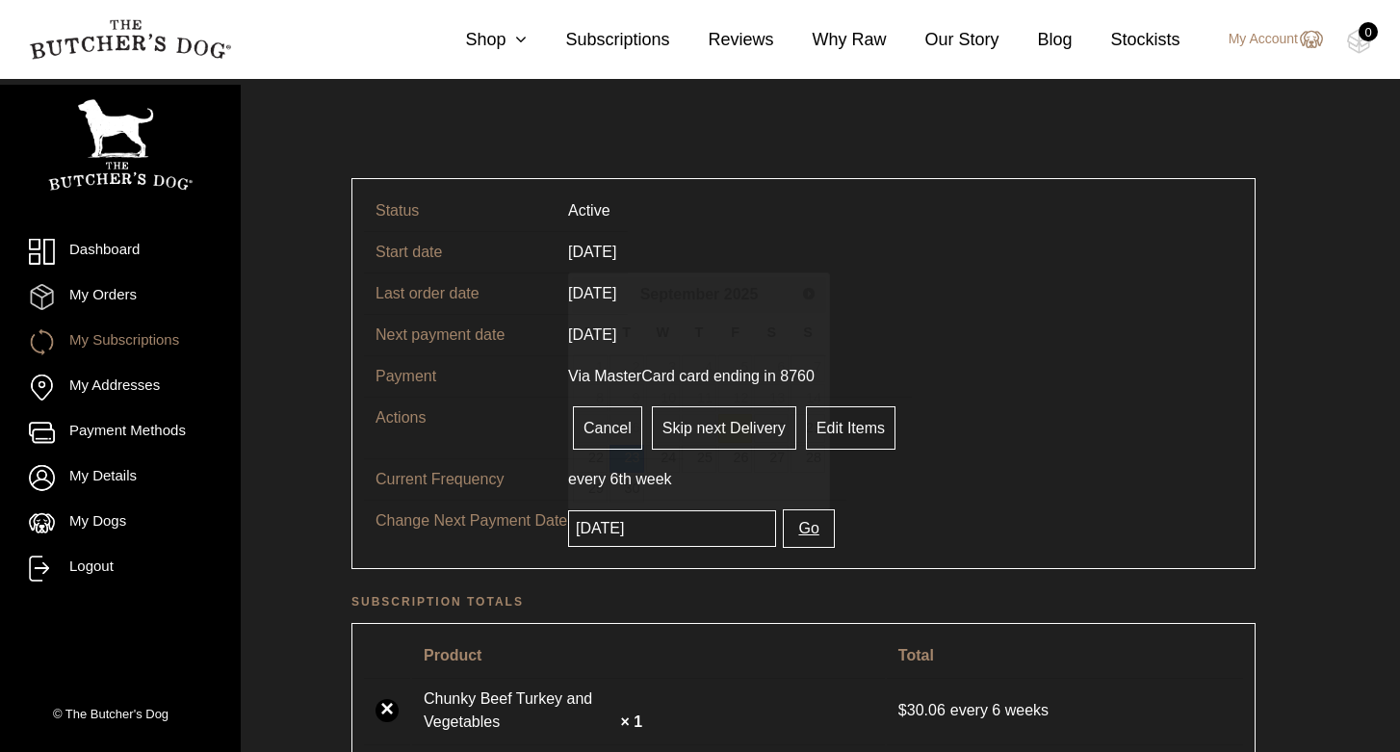
click at [641, 536] on input "2025-09-23" at bounding box center [672, 528] width 208 height 37
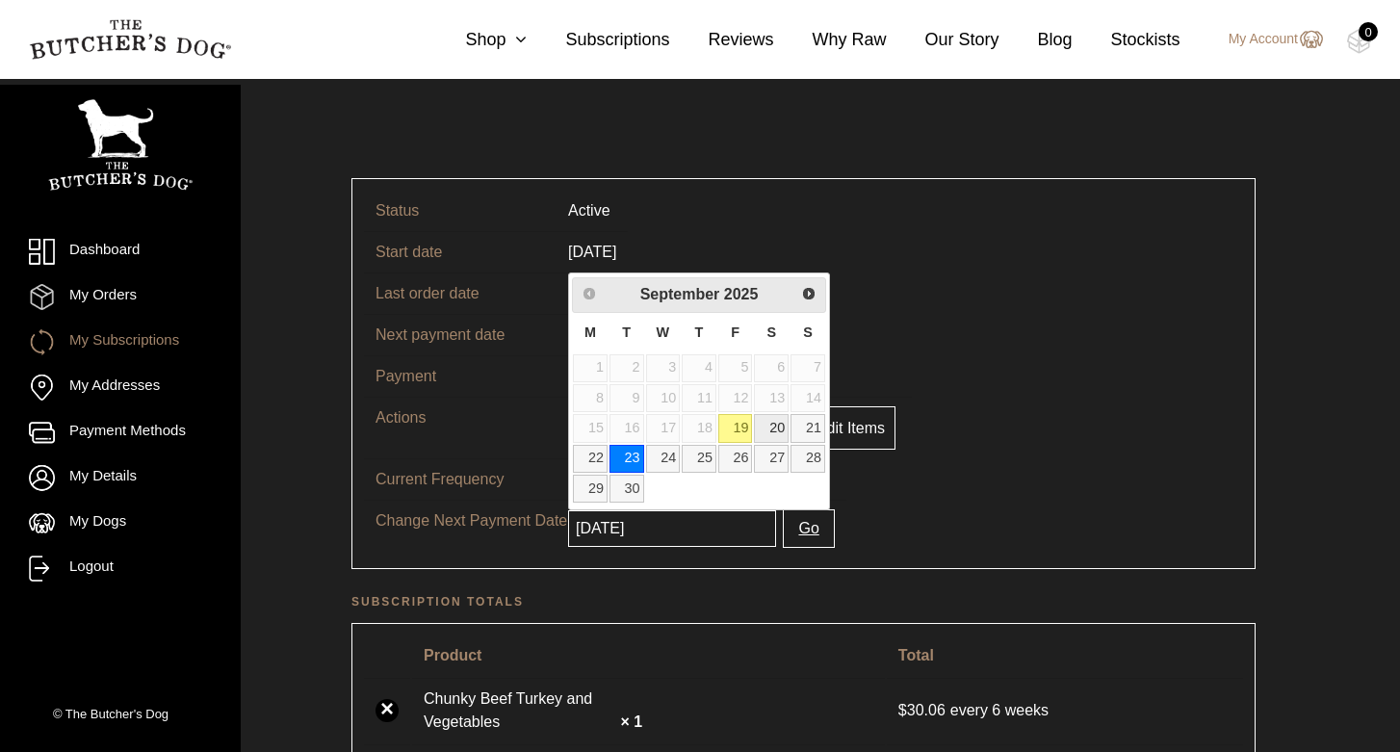
click at [774, 438] on link "20" at bounding box center [771, 428] width 35 height 28
type input "2025-09-20"
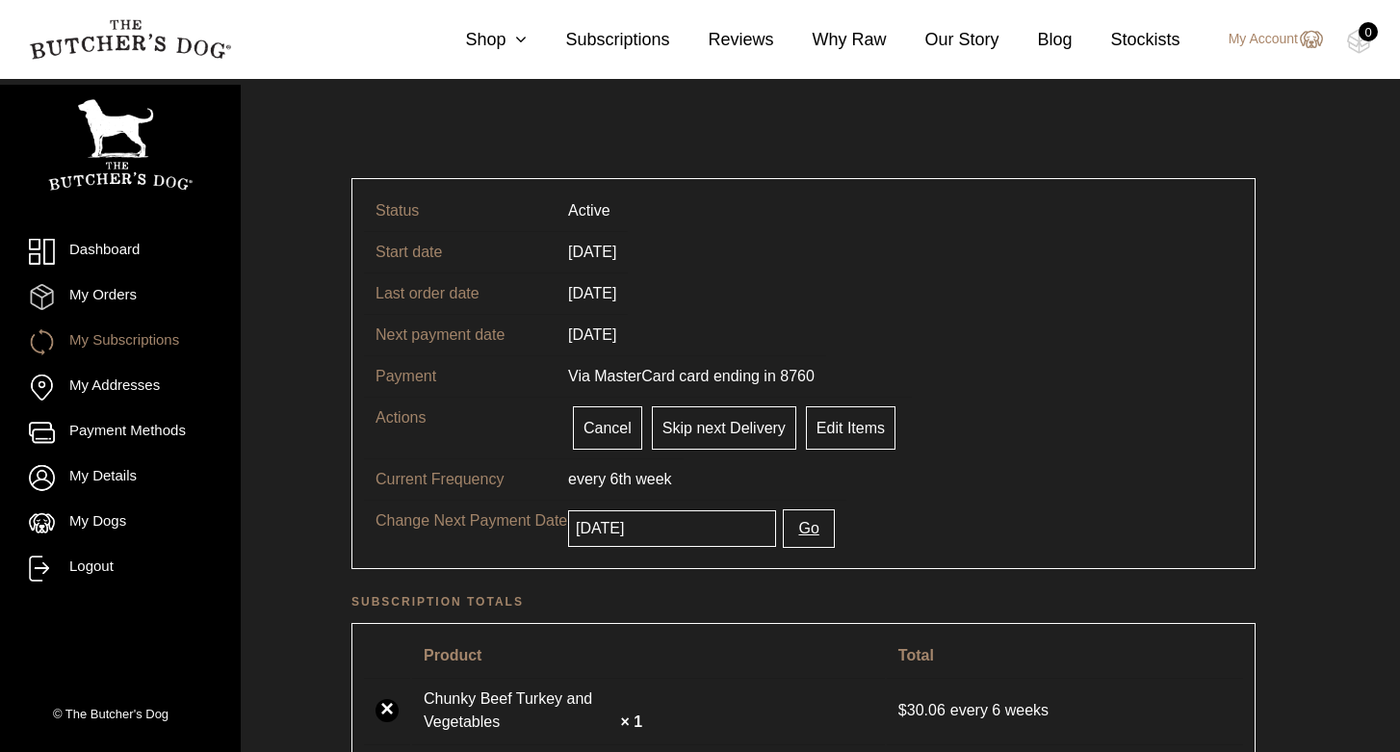
click at [788, 528] on button "Go" at bounding box center [808, 528] width 51 height 39
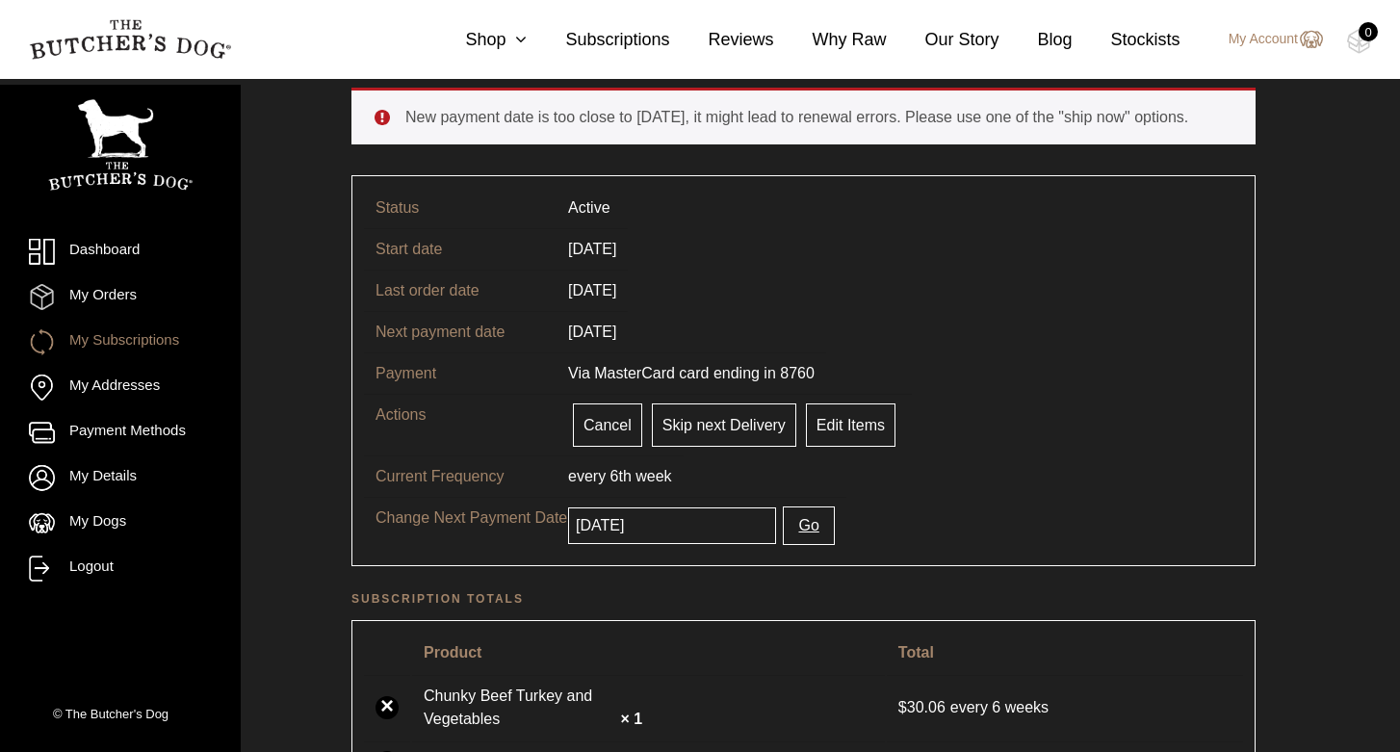
scroll to position [216, 0]
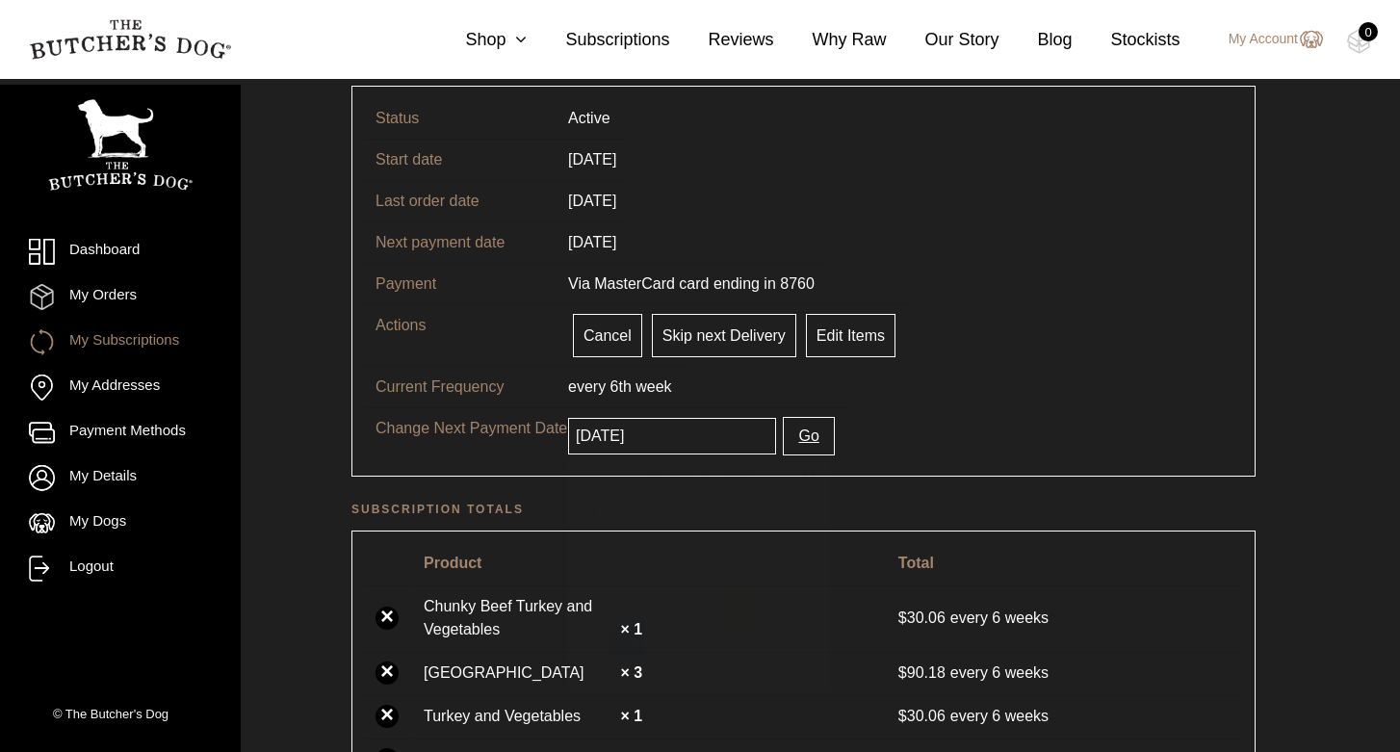
click at [614, 431] on input "2025-09-23" at bounding box center [672, 436] width 208 height 37
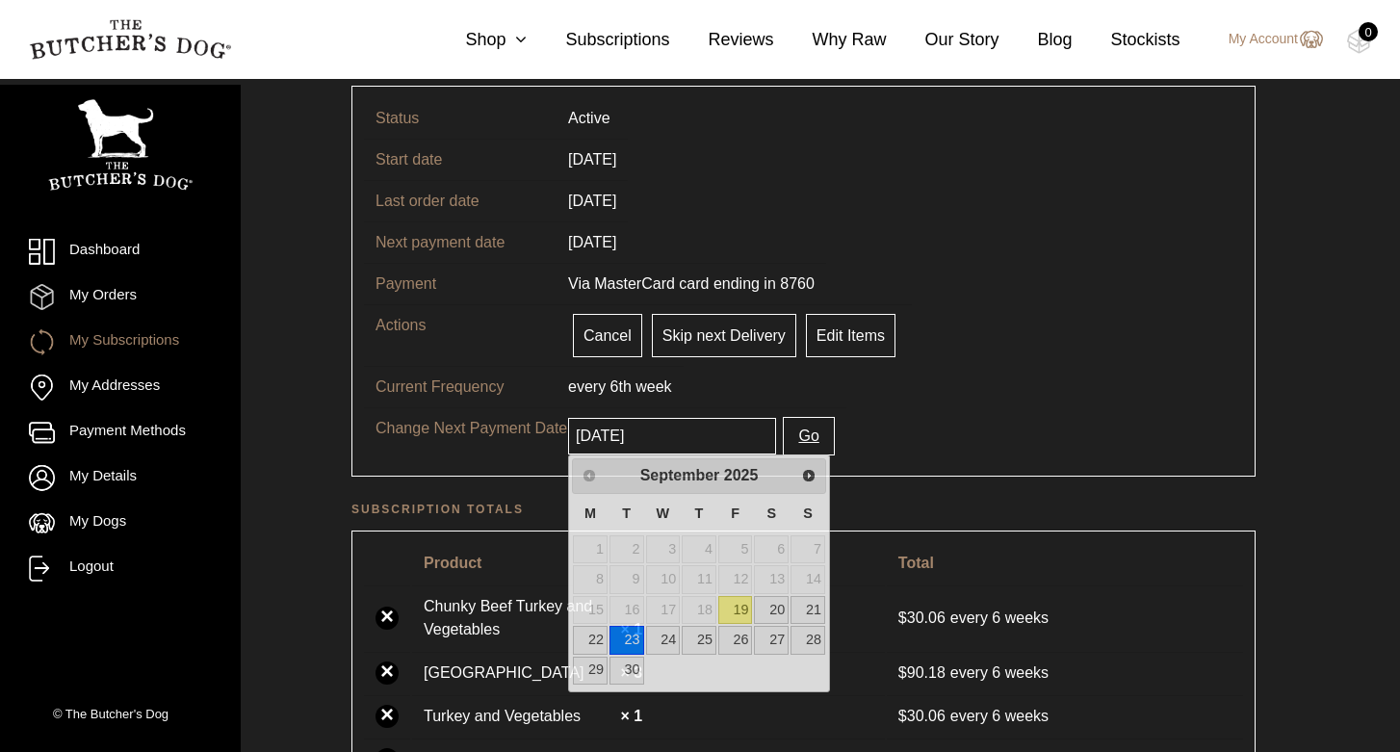
click at [904, 412] on tr "Change Next Payment Date 2025-09-23 Go" at bounding box center [803, 435] width 879 height 57
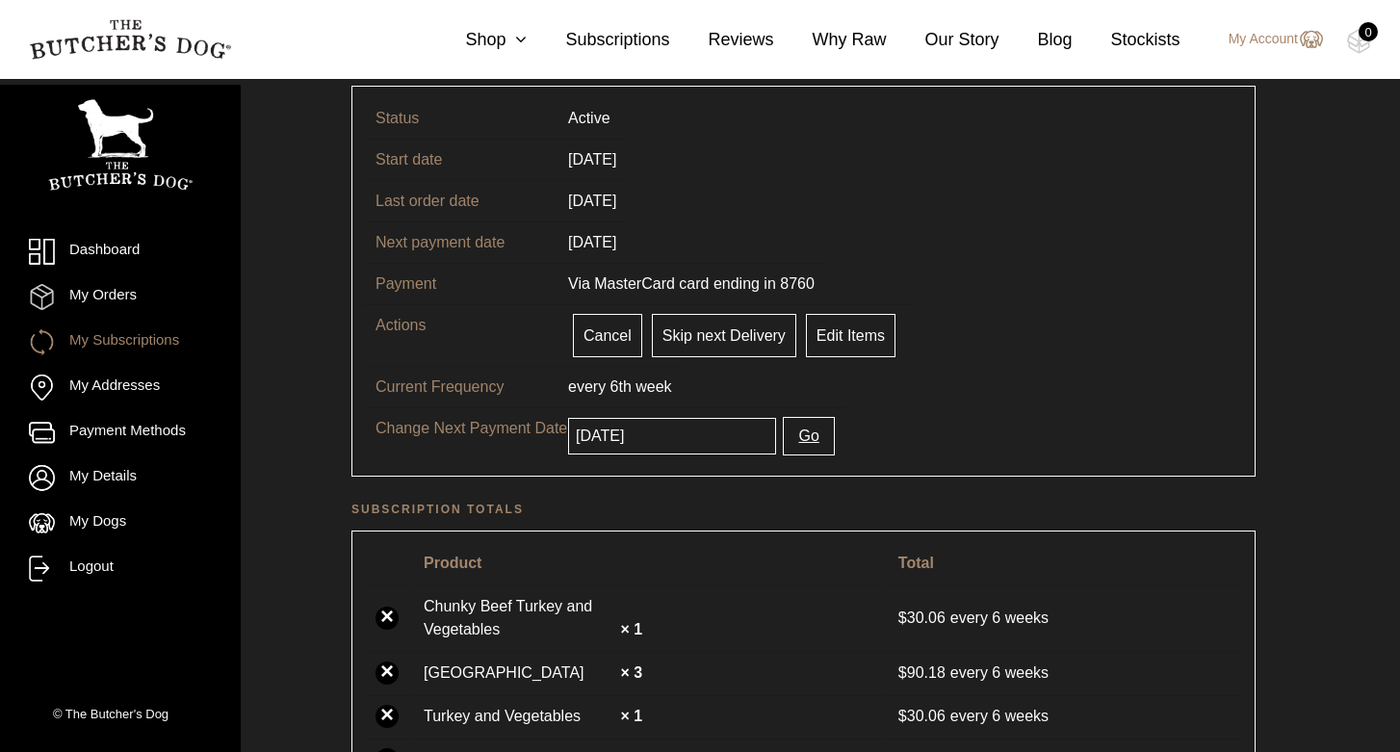
scroll to position [0, 0]
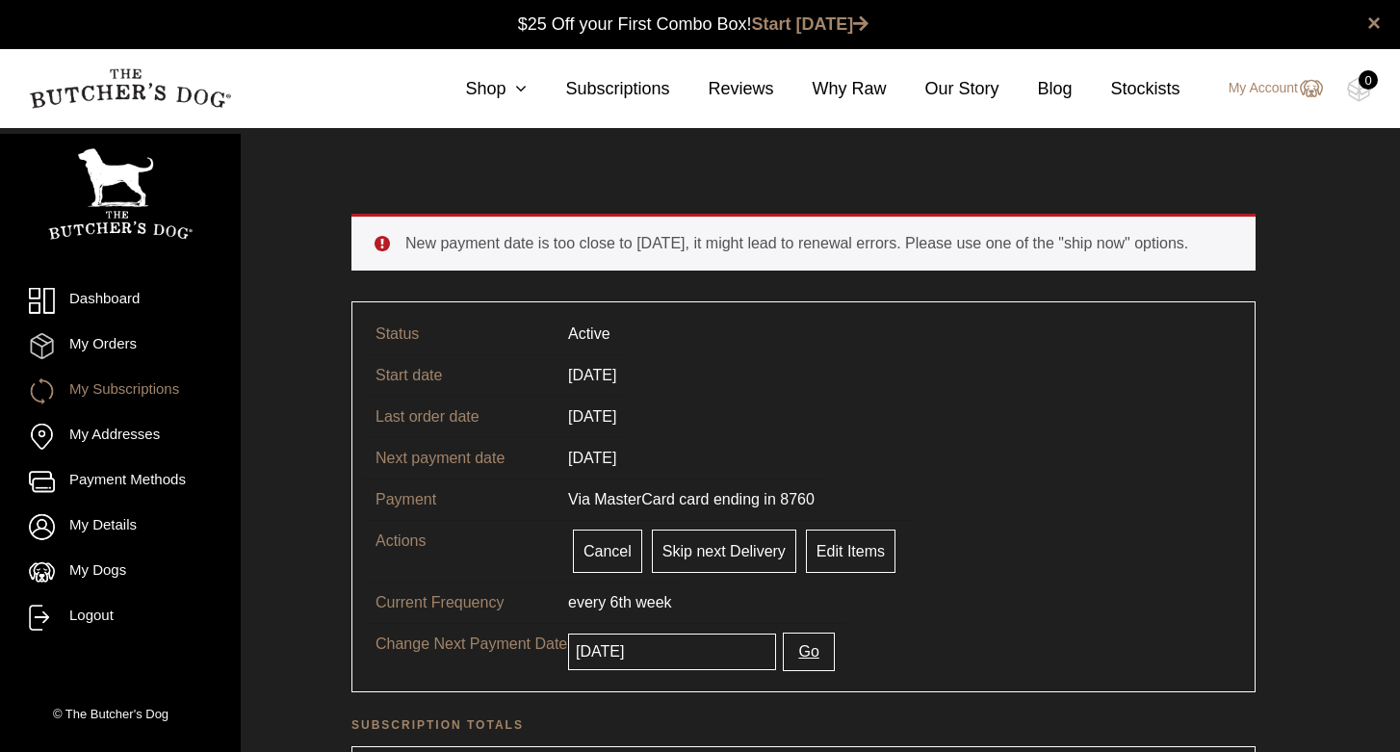
click at [634, 654] on input "2025-09-23" at bounding box center [672, 652] width 208 height 37
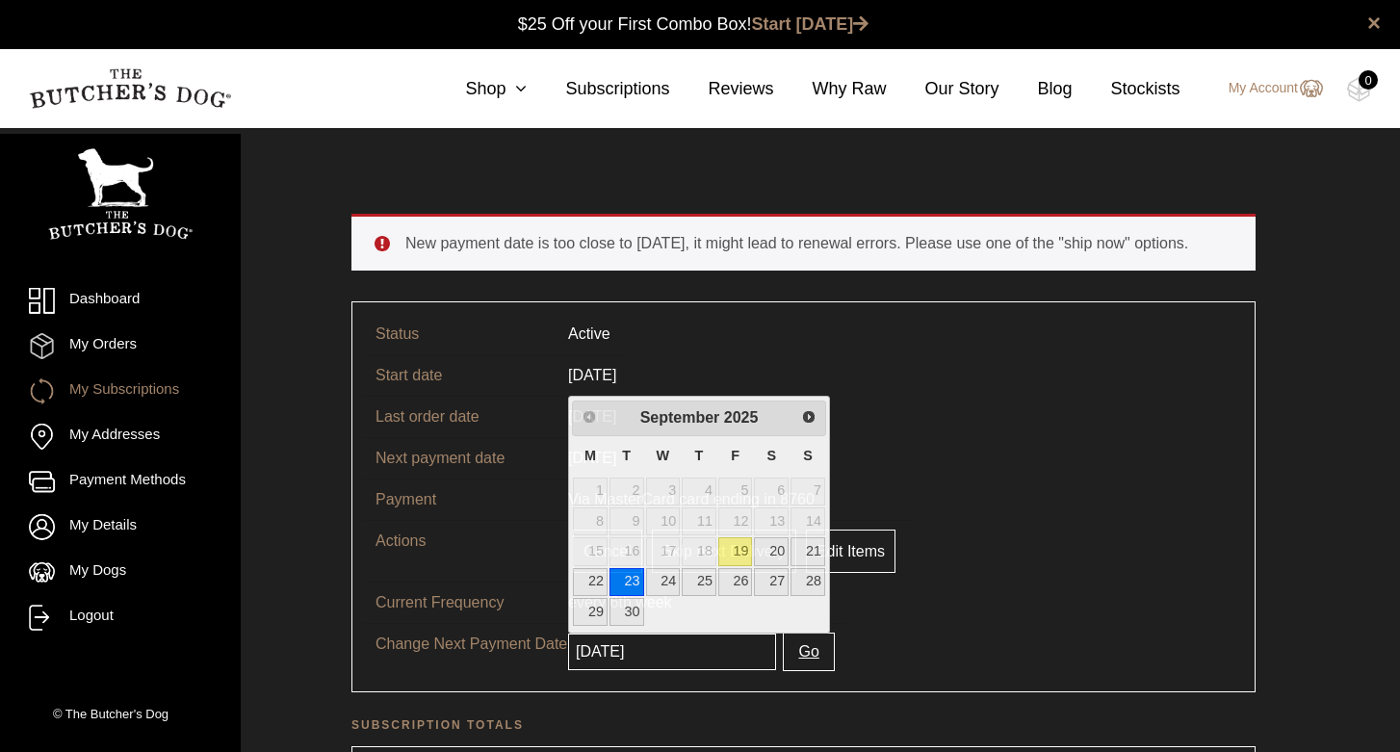
click at [1063, 584] on tr "Current Frequency every 6th week" at bounding box center [803, 602] width 879 height 41
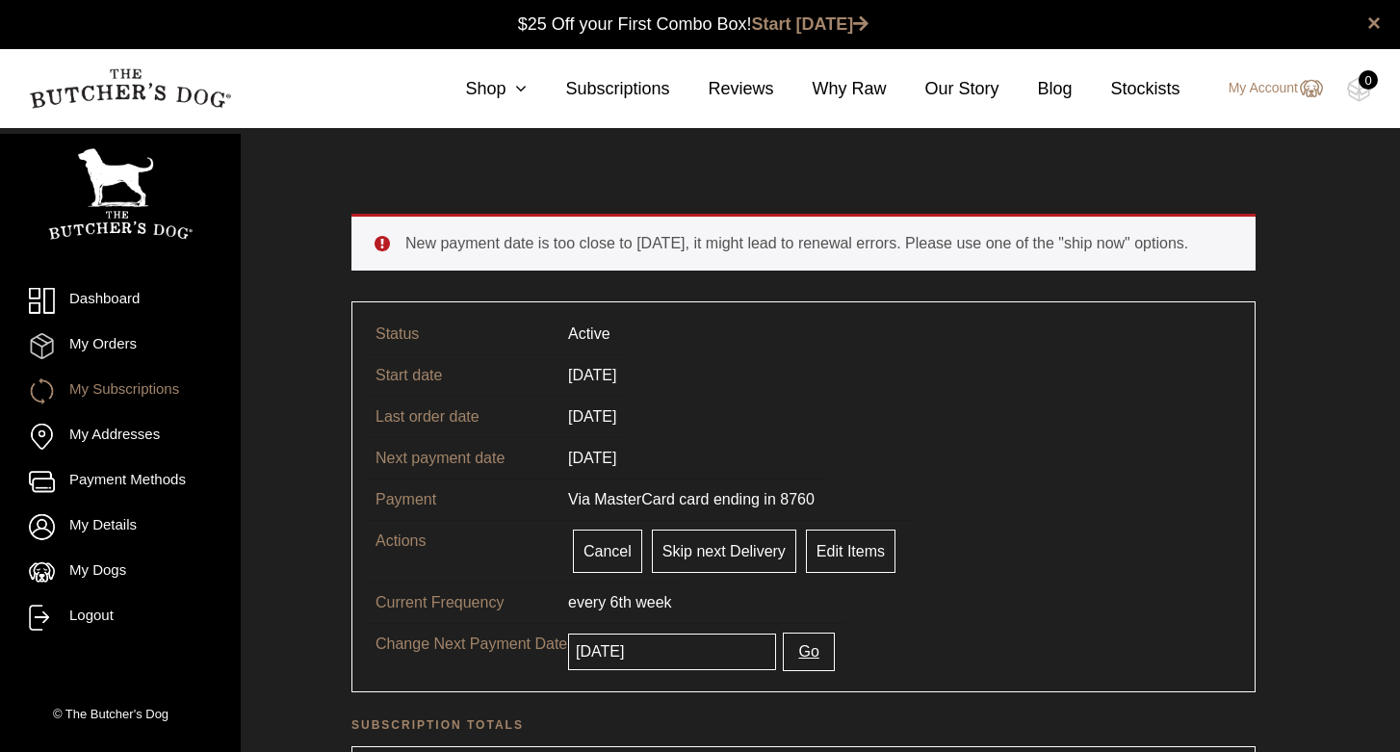
click at [626, 664] on input "2025-09-23" at bounding box center [672, 652] width 208 height 37
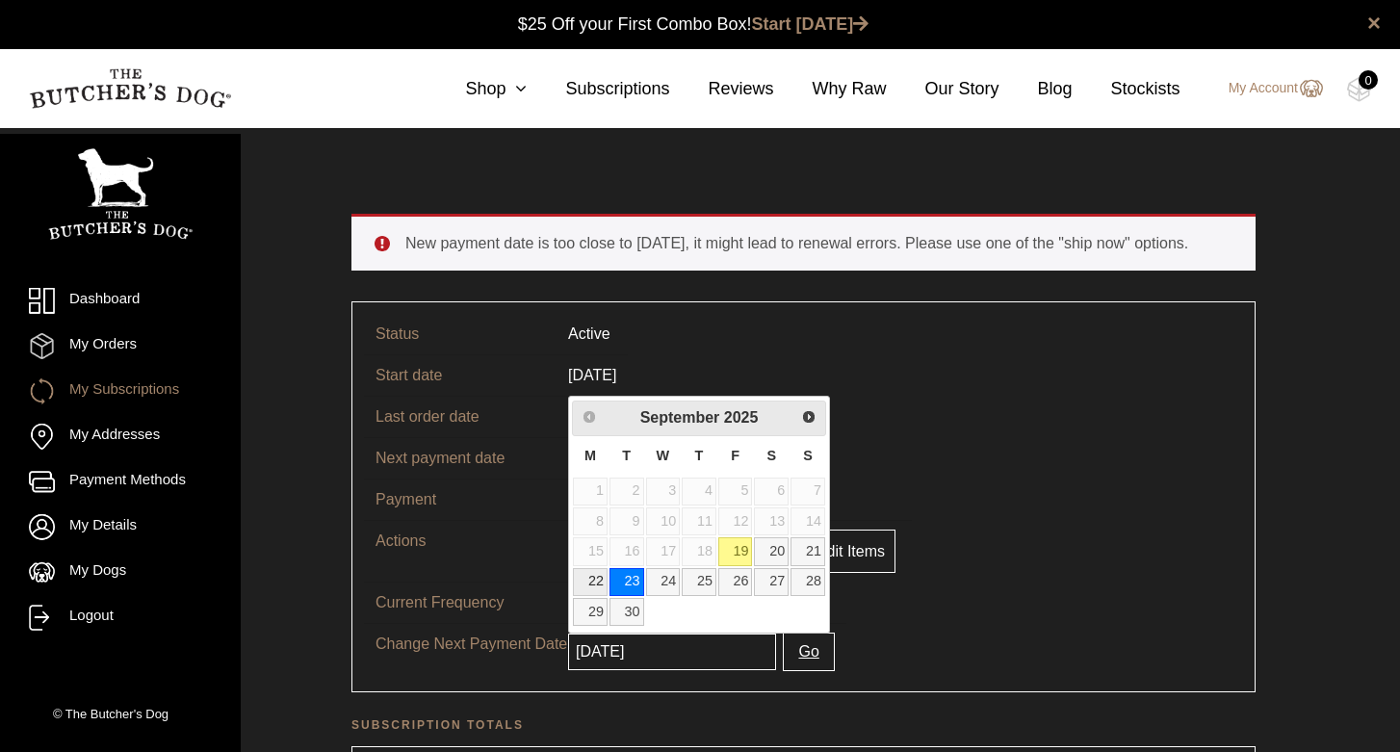
click at [600, 583] on link "22" at bounding box center [590, 582] width 35 height 28
type input "[DATE]"
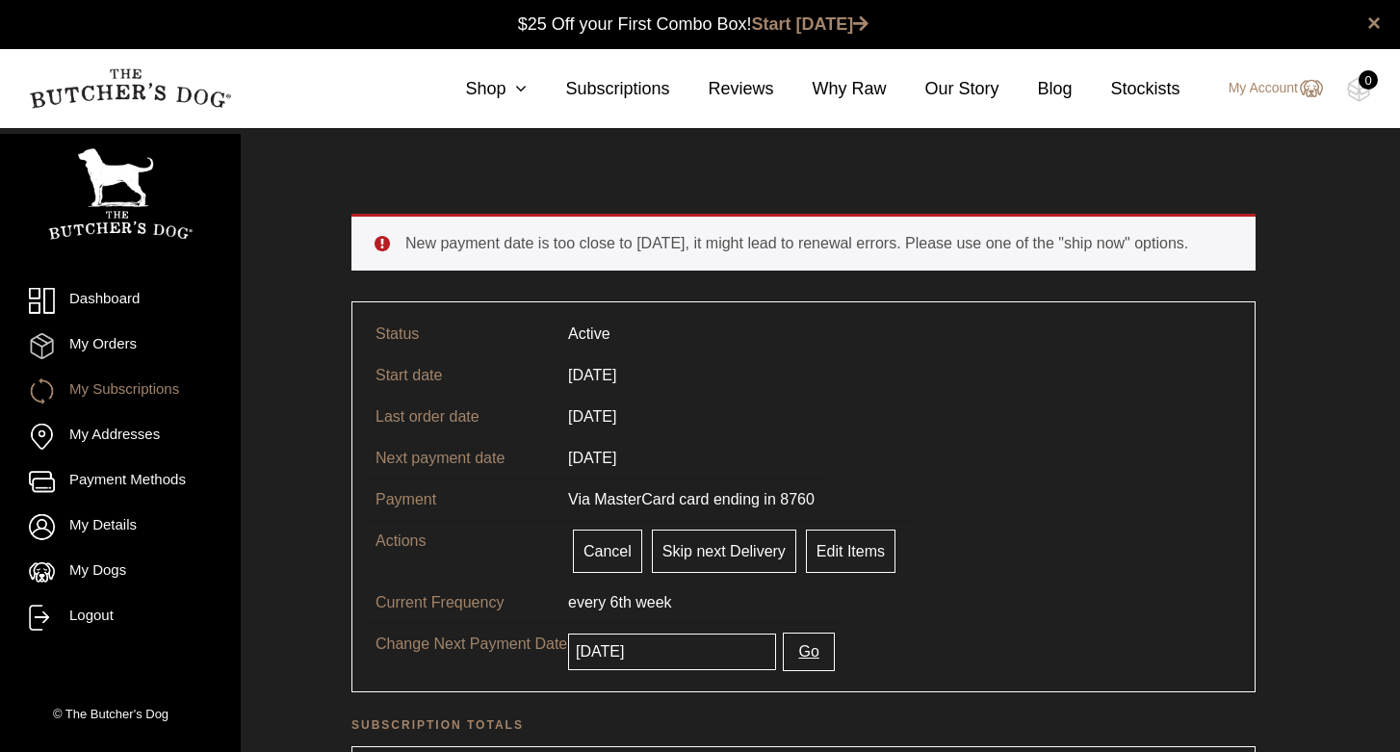
click at [790, 656] on button "Go" at bounding box center [808, 652] width 51 height 39
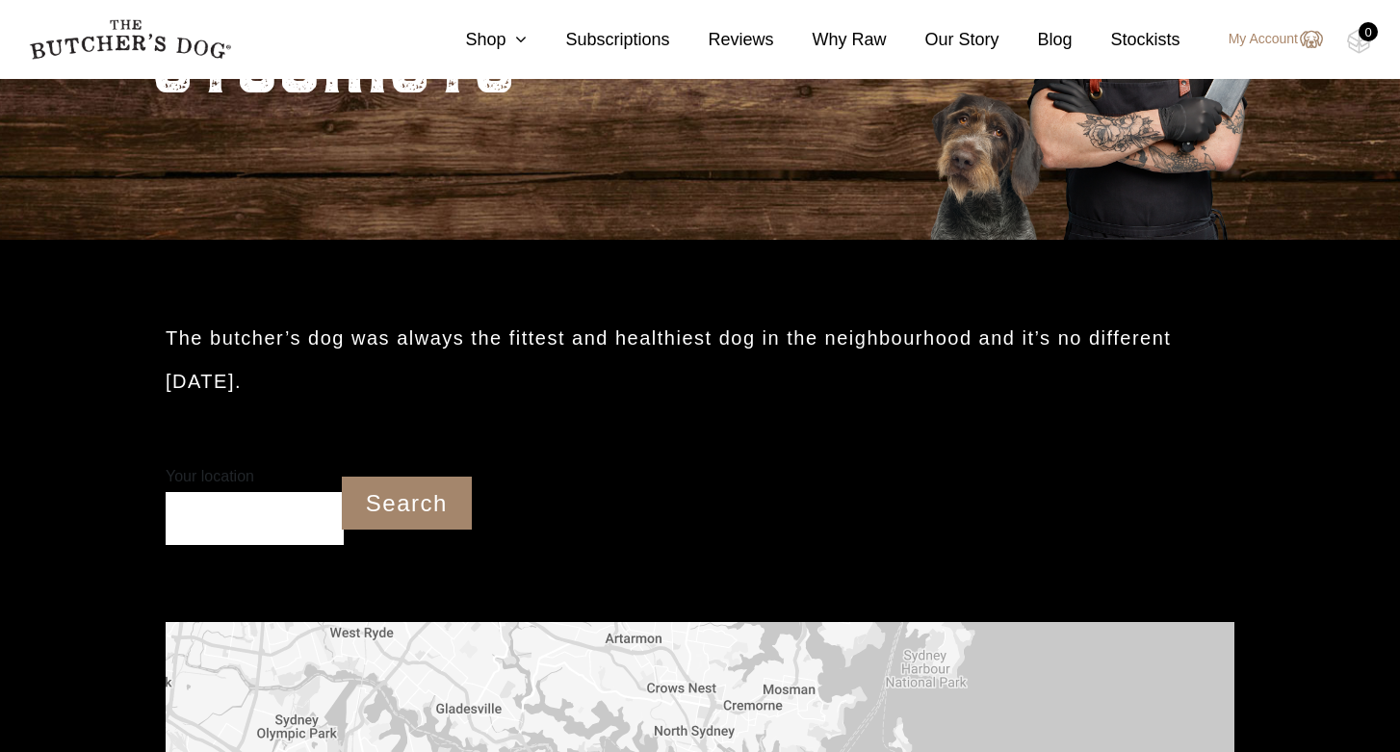
click at [211, 492] on input "Your location" at bounding box center [255, 518] width 178 height 53
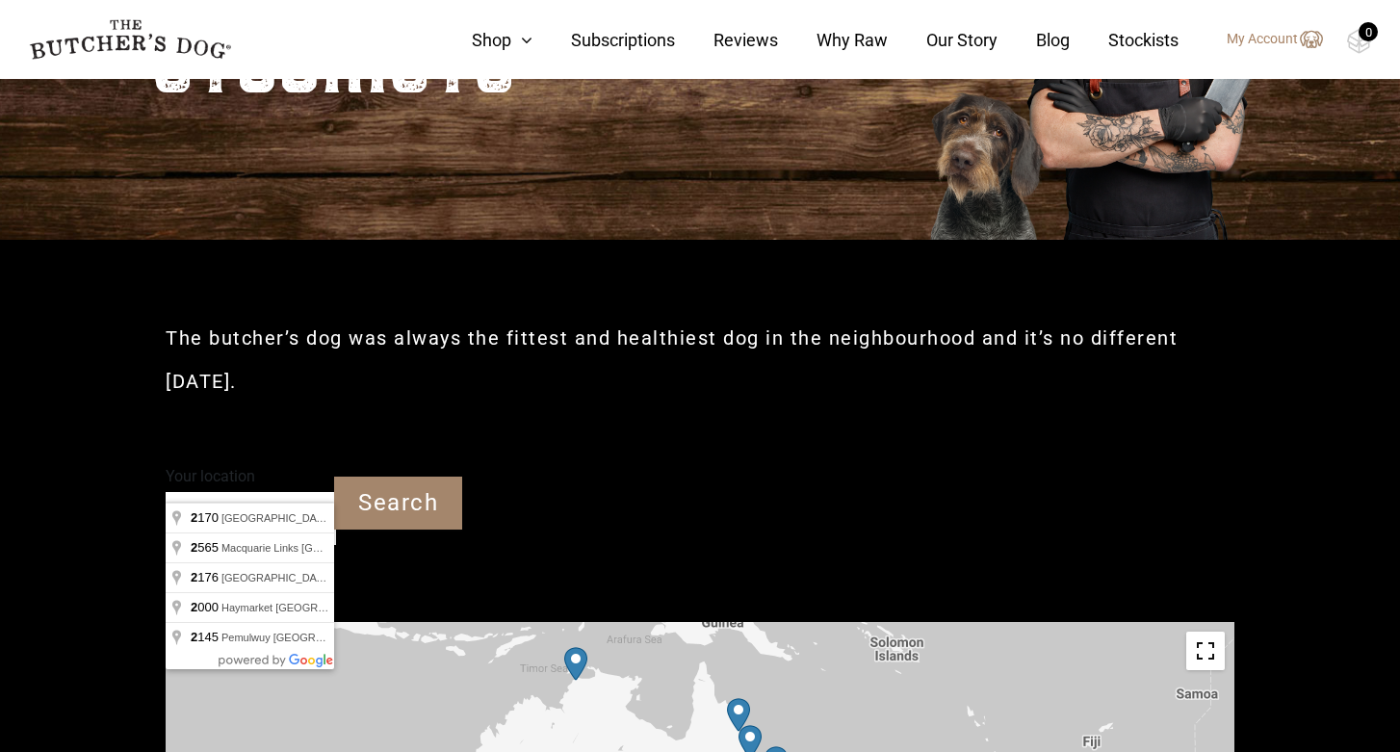
click at [213, 492] on input "2" at bounding box center [251, 518] width 170 height 53
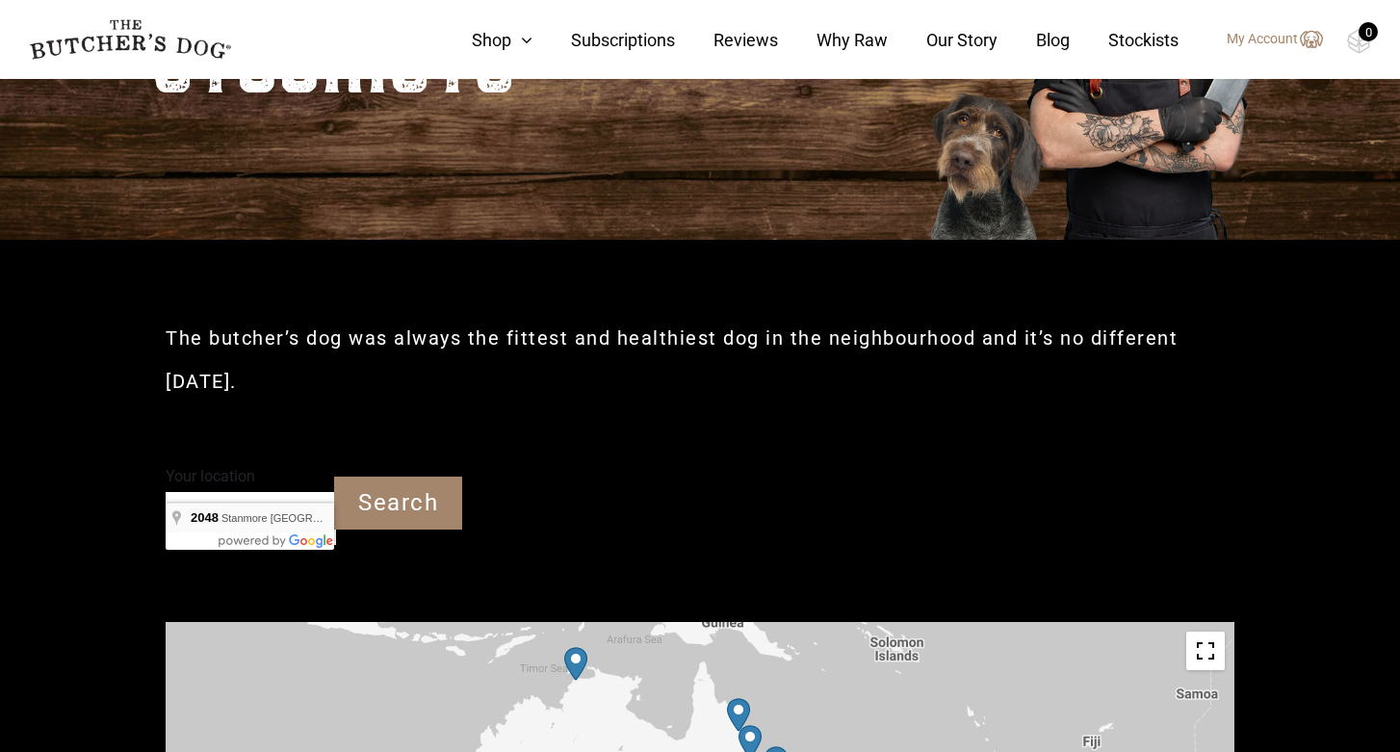
type input "Stanmore NSW 2048"
click at [410, 477] on input "Search" at bounding box center [398, 503] width 128 height 53
